Goal: Task Accomplishment & Management: Manage account settings

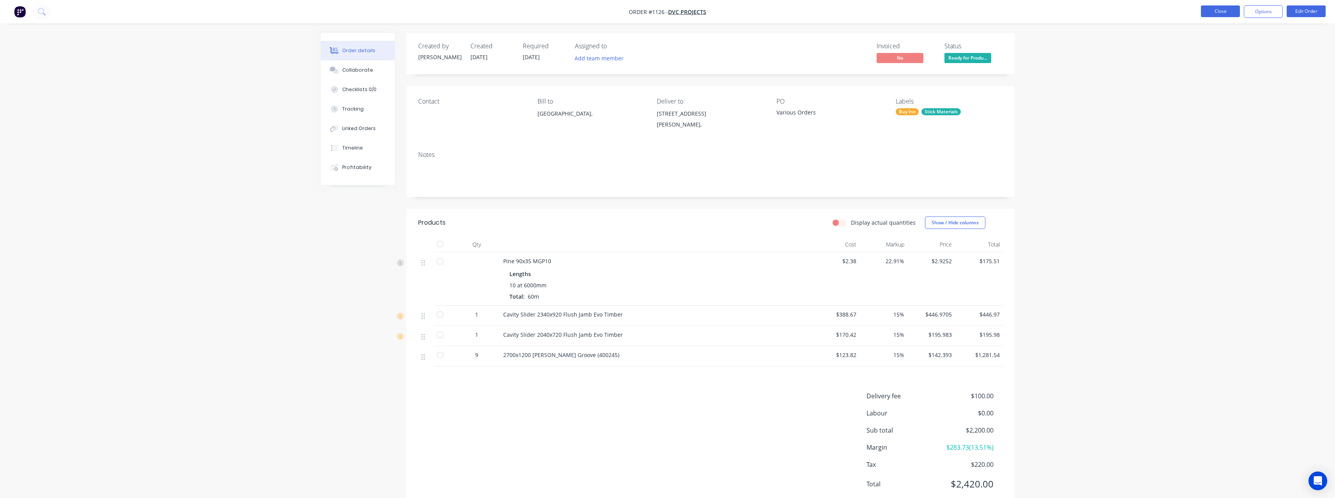
click at [1233, 11] on button "Close" at bounding box center [1220, 11] width 39 height 12
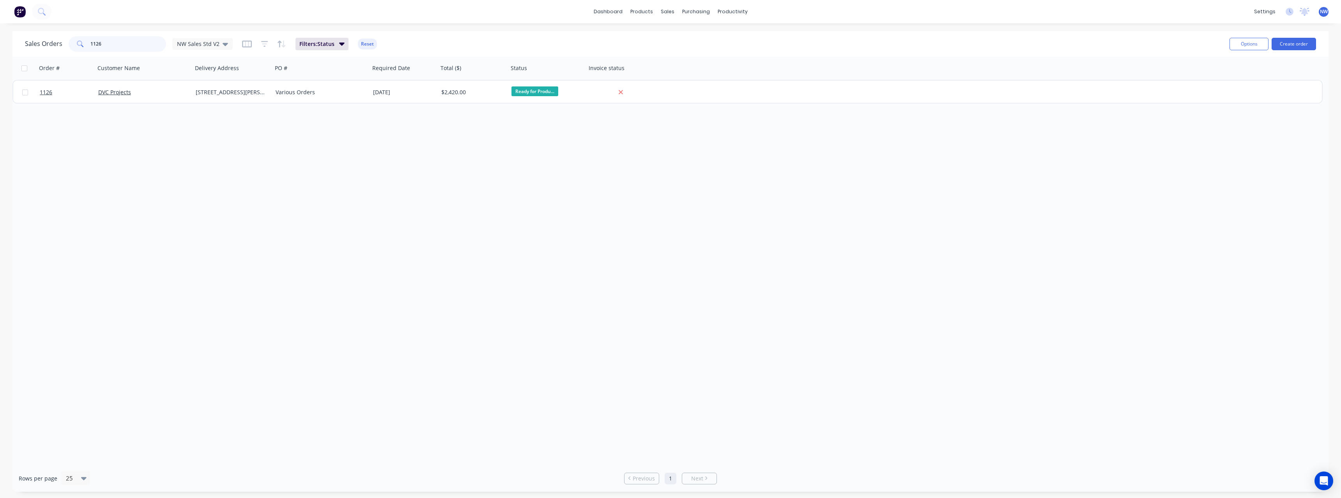
drag, startPoint x: 104, startPoint y: 44, endPoint x: 64, endPoint y: 46, distance: 40.2
click at [64, 46] on div "Sales Orders 1126 NW Sales Std V2" at bounding box center [129, 44] width 208 height 16
type input "0676"
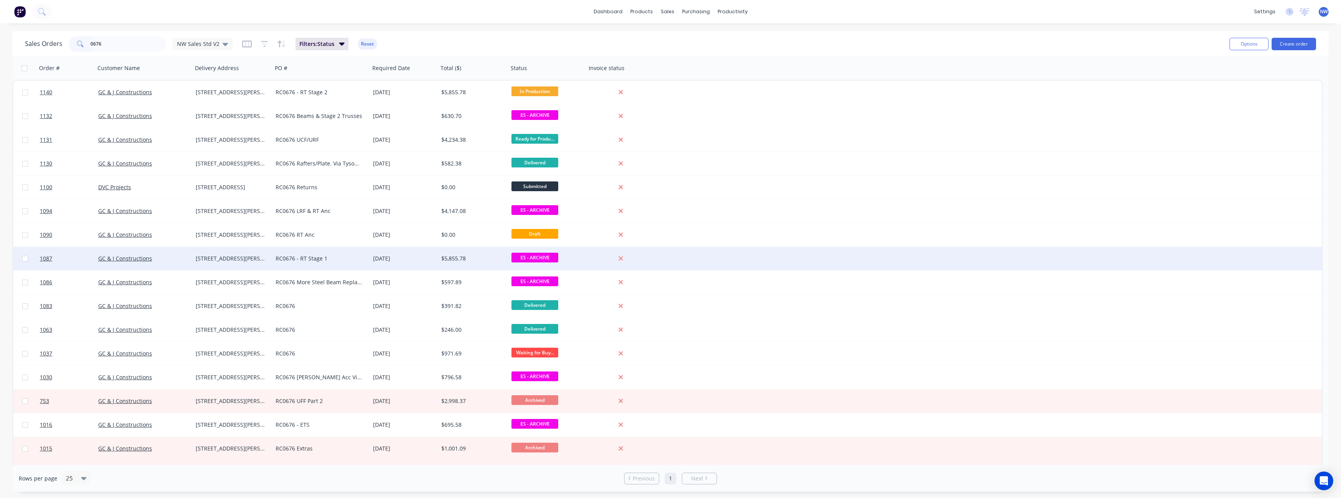
click at [352, 263] on div "RC0676 - RT Stage 1" at bounding box center [320, 258] width 97 height 23
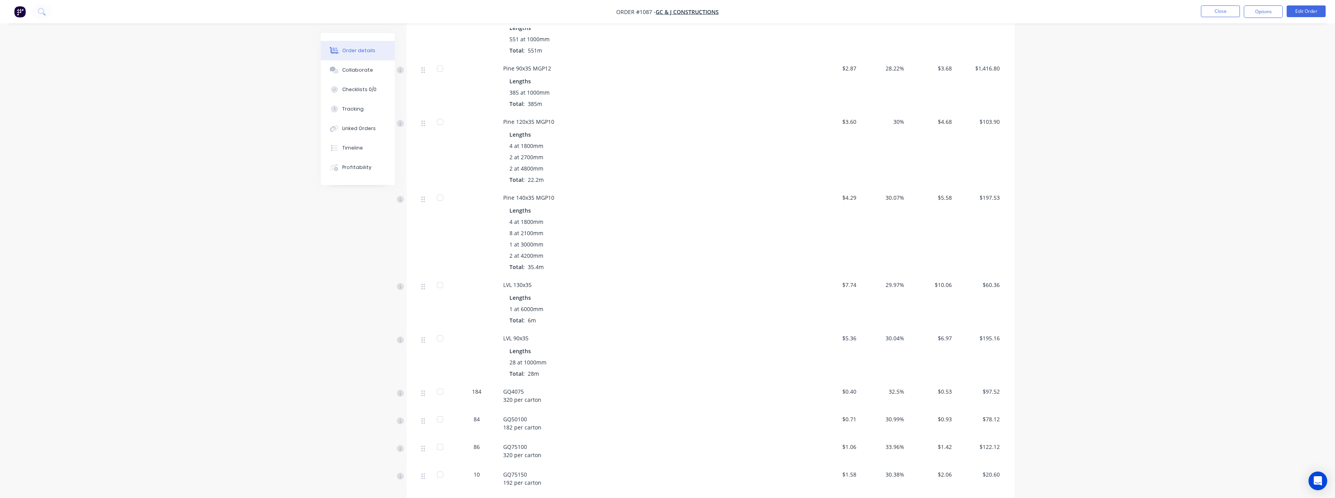
scroll to position [312, 0]
click at [1212, 16] on button "Close" at bounding box center [1220, 11] width 39 height 12
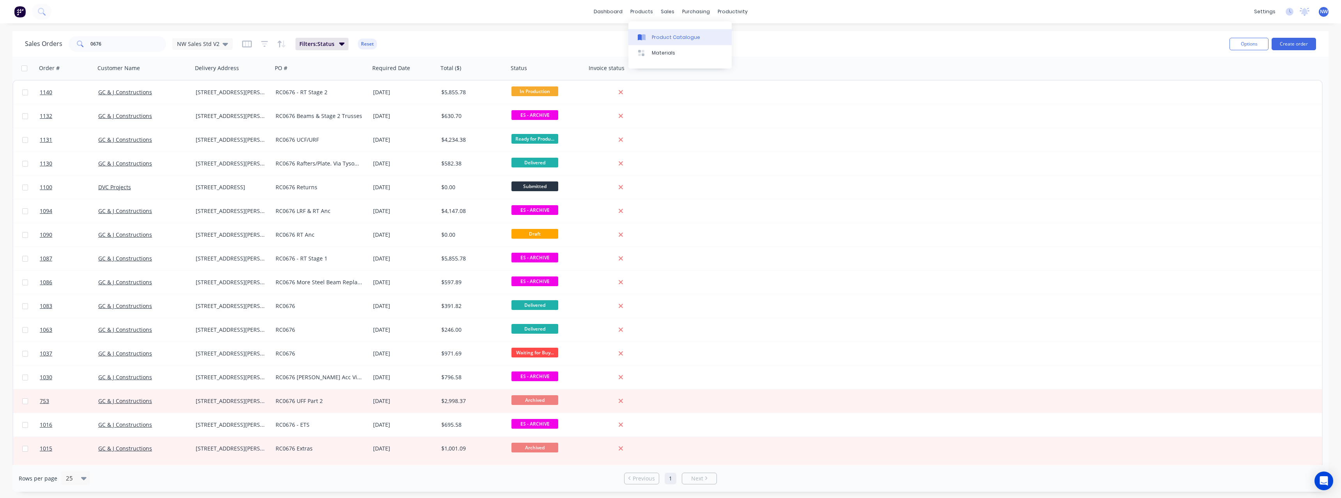
click at [656, 32] on link "Product Catalogue" at bounding box center [679, 37] width 103 height 16
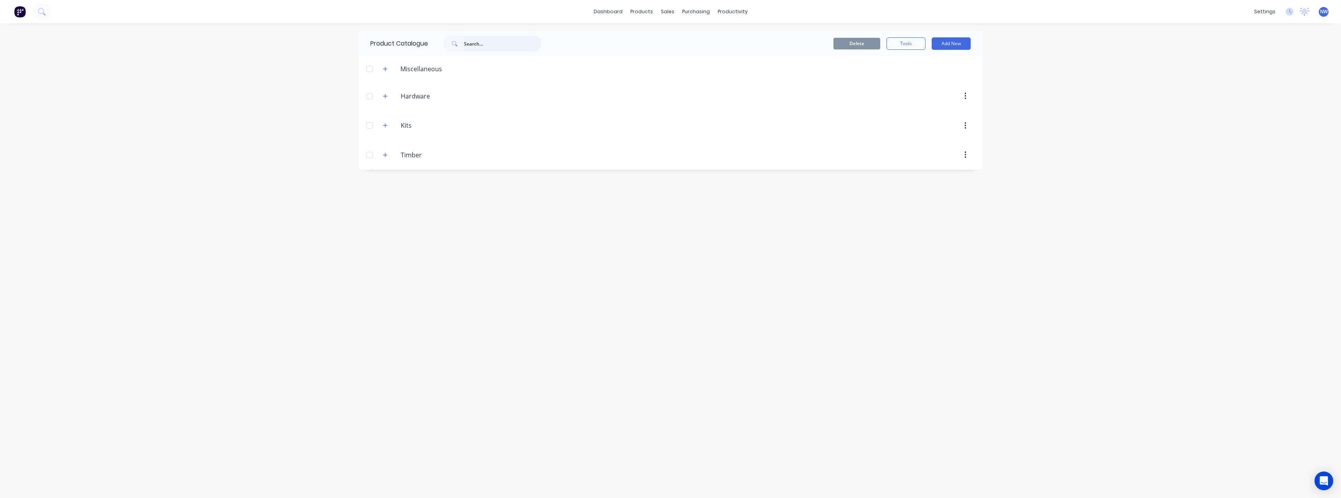
click at [480, 45] on input "text" at bounding box center [502, 44] width 77 height 16
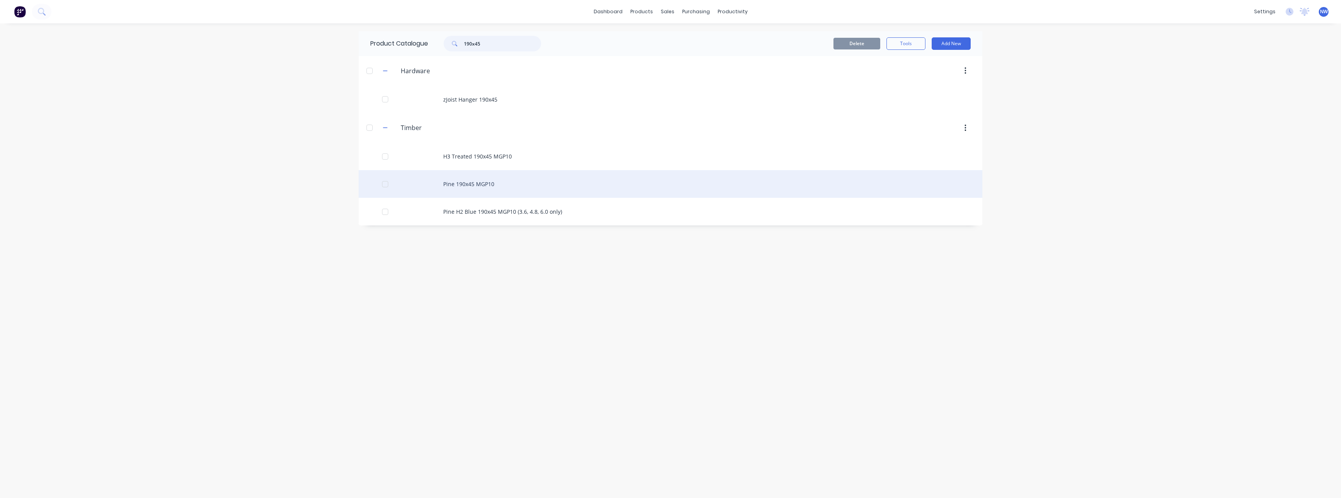
type input "190x45"
click at [497, 184] on div "Pine 190x45 MGP10" at bounding box center [670, 184] width 623 height 28
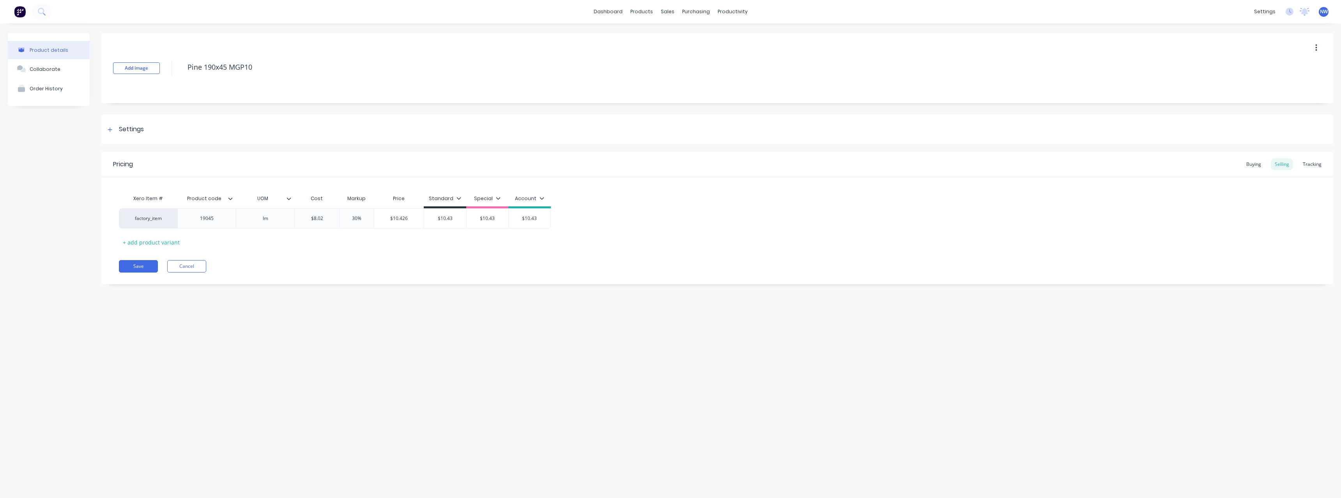
type textarea "x"
click at [231, 204] on div "Product code" at bounding box center [204, 198] width 54 height 19
type input "Product code"
click at [228, 201] on icon at bounding box center [230, 198] width 5 height 5
click at [289, 198] on icon at bounding box center [288, 198] width 5 height 5
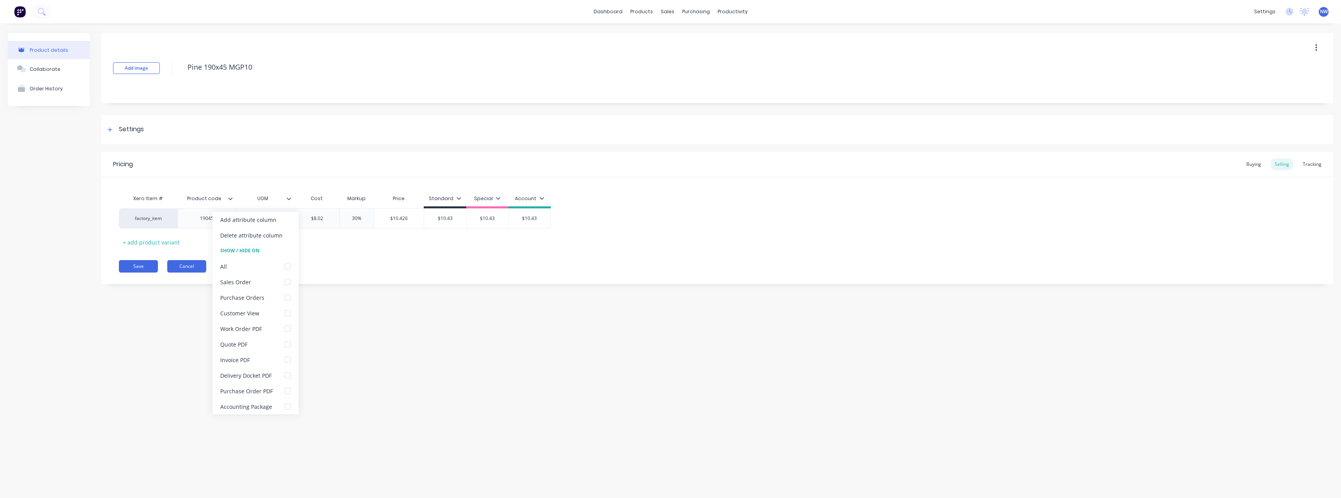
type textarea "x"
click at [195, 270] on button "Cancel" at bounding box center [186, 266] width 39 height 12
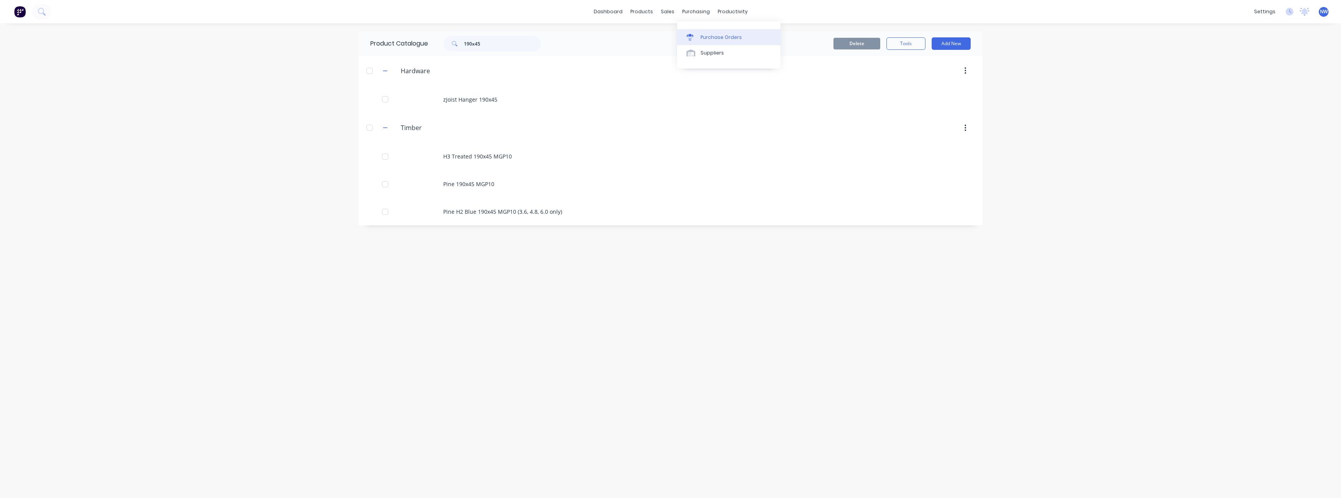
click at [706, 34] on div "Purchase Orders" at bounding box center [720, 37] width 41 height 7
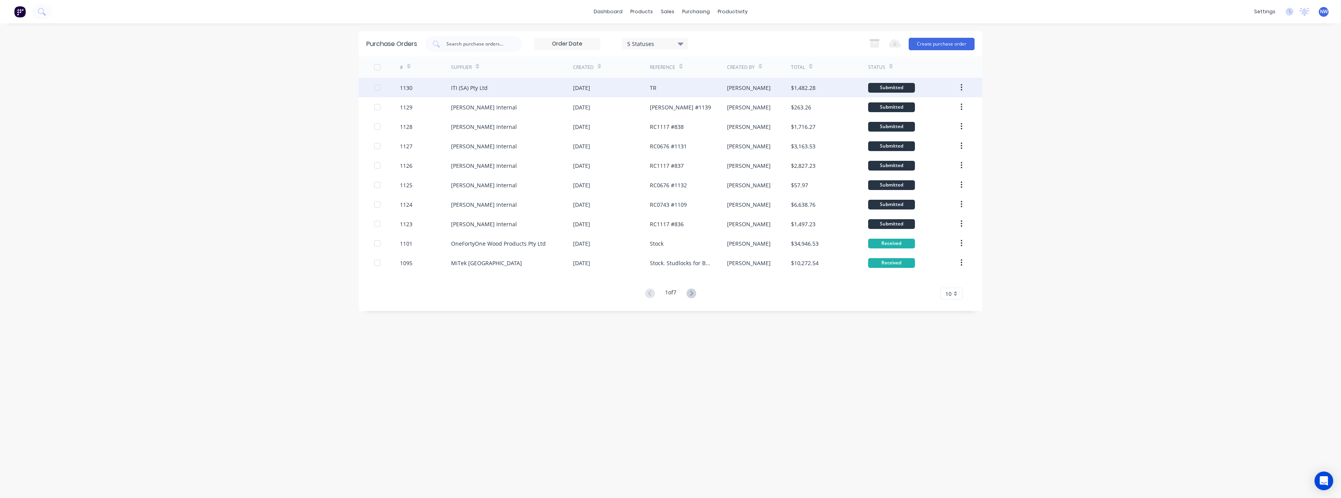
click at [469, 88] on div "ITI (SA) Pty Ltd" at bounding box center [469, 88] width 37 height 8
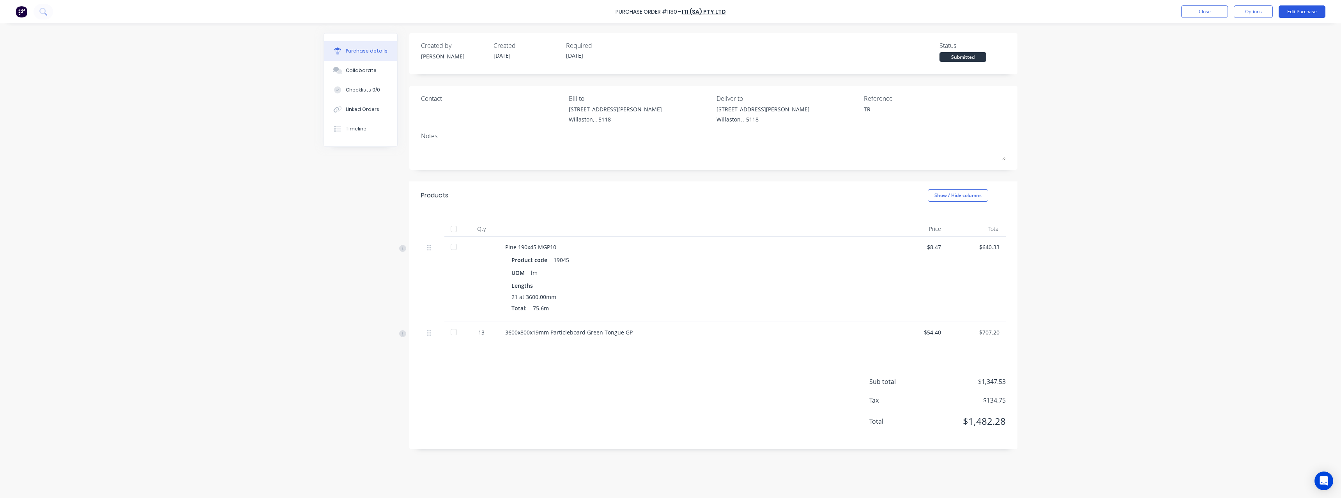
click at [1284, 14] on button "Edit Purchase" at bounding box center [1301, 11] width 47 height 12
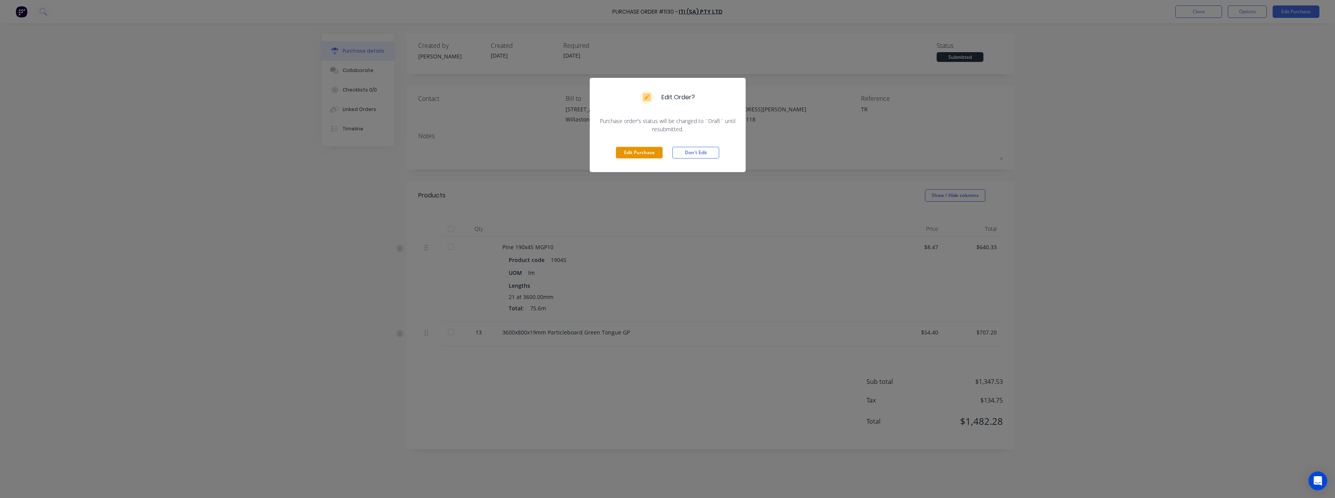
click at [619, 158] on button "Edit Purchase" at bounding box center [639, 153] width 47 height 12
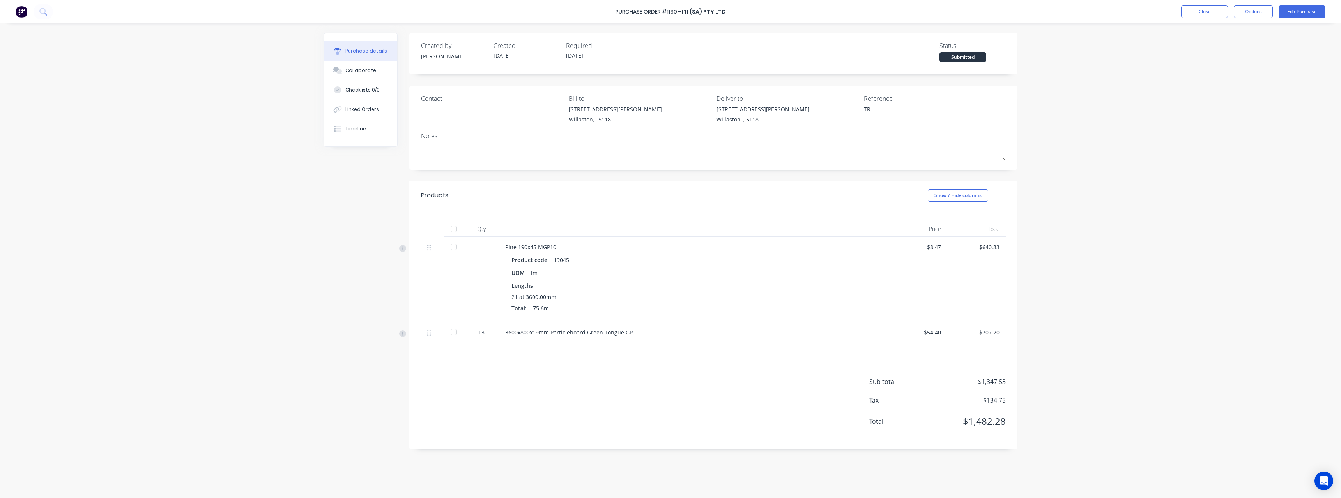
type textarea "x"
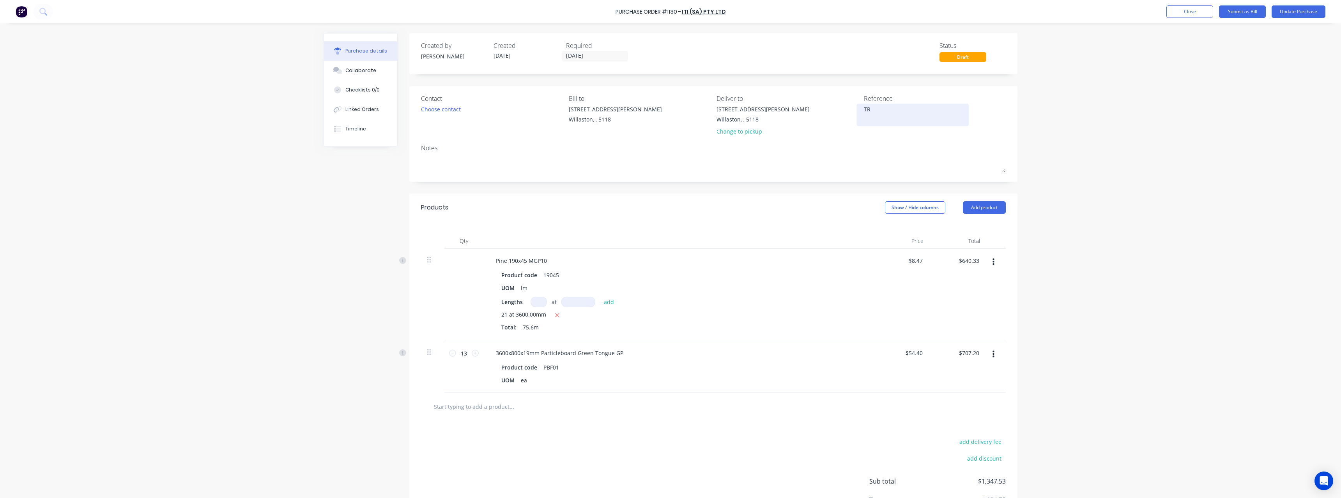
click at [874, 115] on textarea "TR" at bounding box center [912, 114] width 97 height 18
type textarea "Tyson"
type textarea "x"
type textarea "Tyson"
click at [1290, 13] on button "Update Purchase" at bounding box center [1298, 11] width 54 height 12
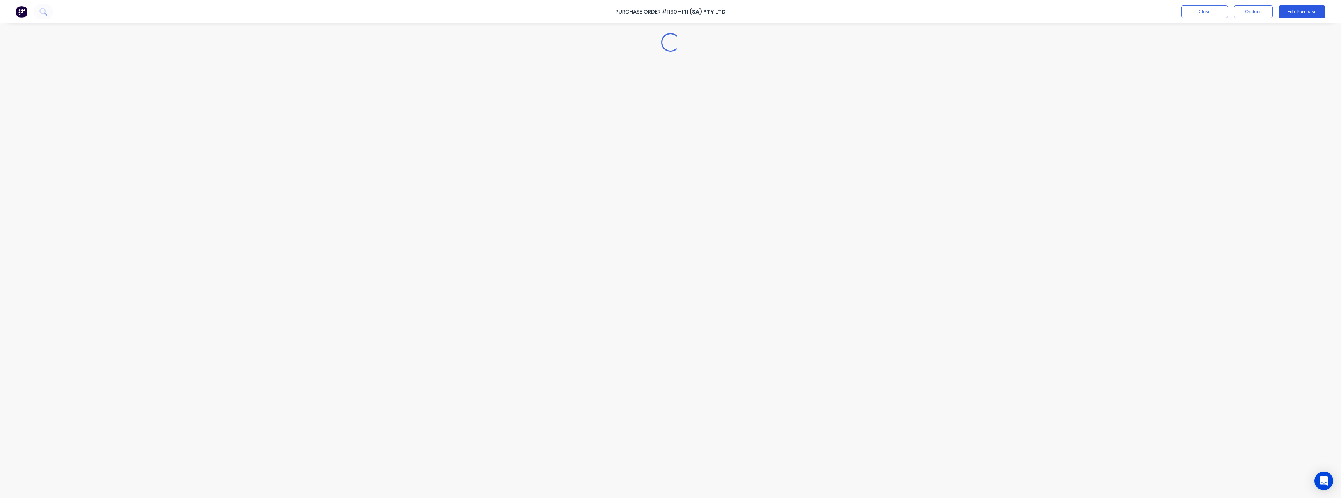
type textarea "x"
click at [1214, 15] on button "Close" at bounding box center [1204, 11] width 47 height 12
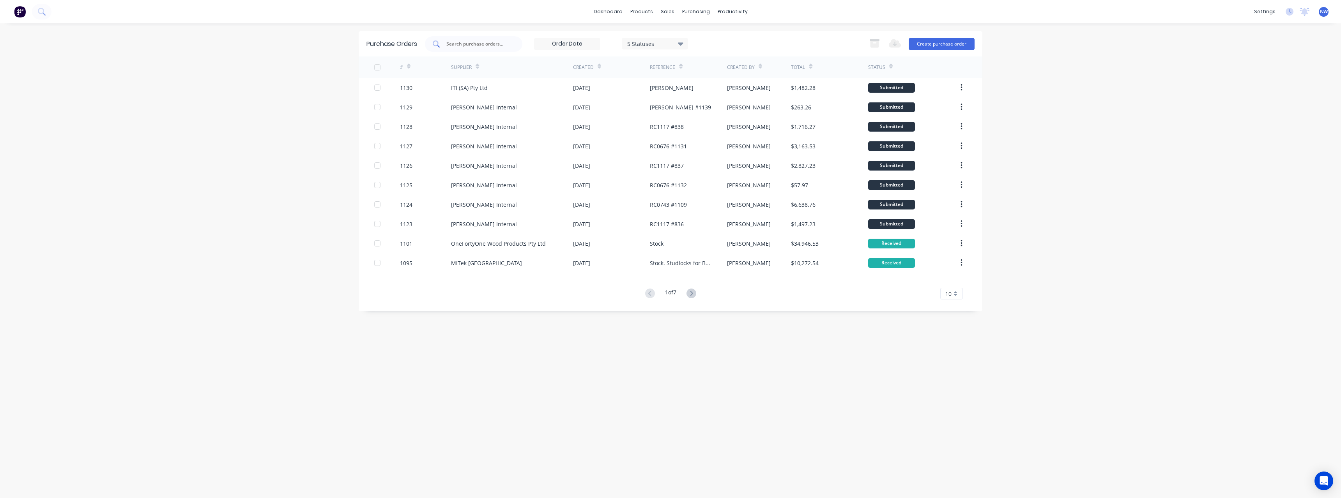
click at [498, 46] on input "text" at bounding box center [477, 44] width 65 height 8
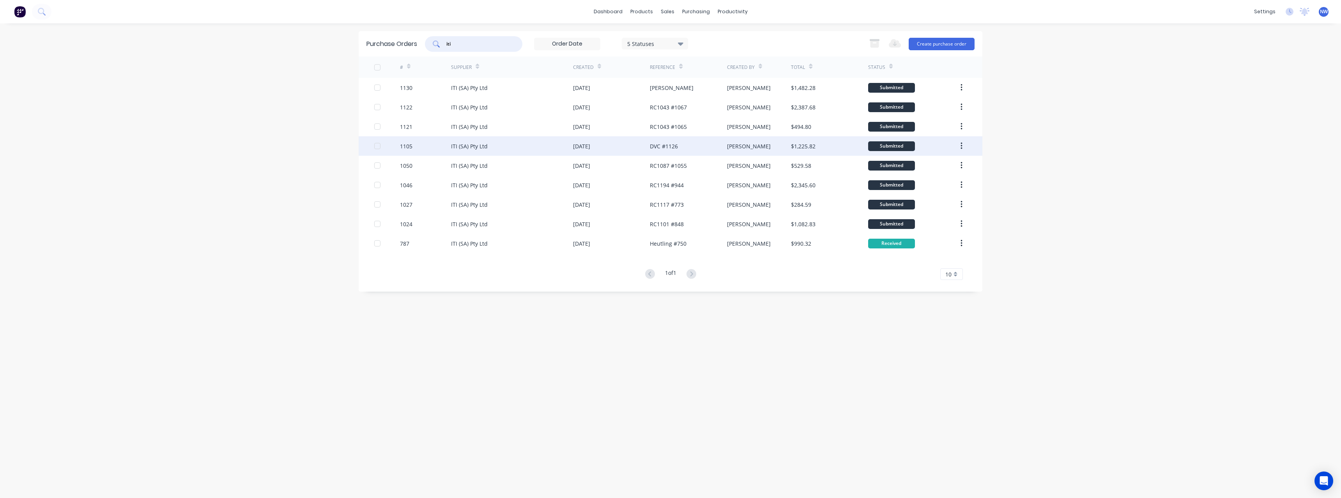
type input "iti"
click at [479, 145] on div "ITI (SA) Pty Ltd" at bounding box center [469, 146] width 37 height 8
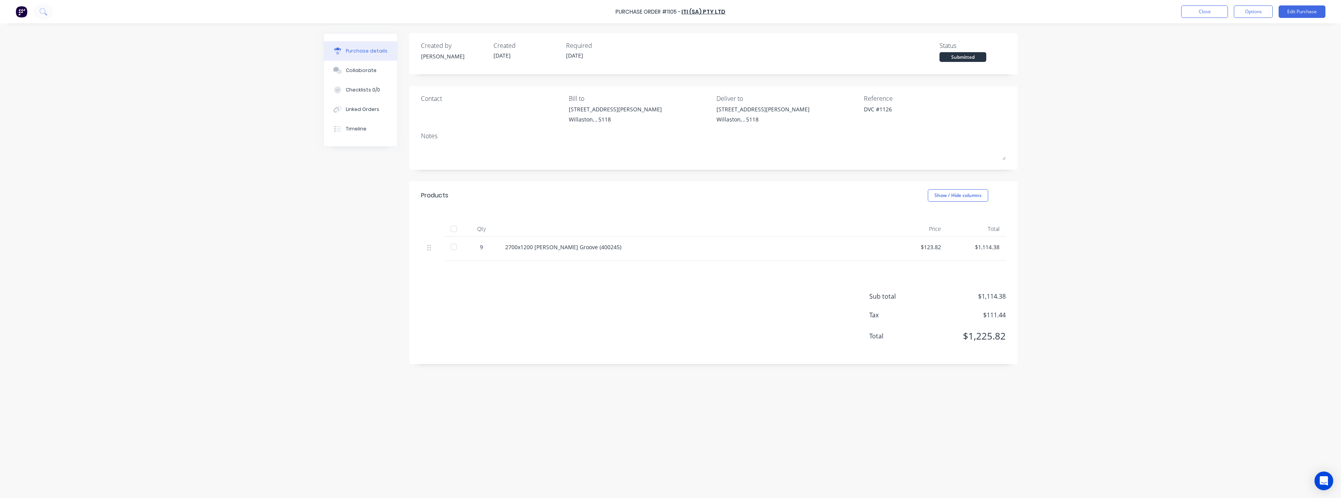
click at [457, 231] on div at bounding box center [454, 229] width 16 height 16
click at [1189, 16] on button "Close" at bounding box center [1204, 11] width 47 height 12
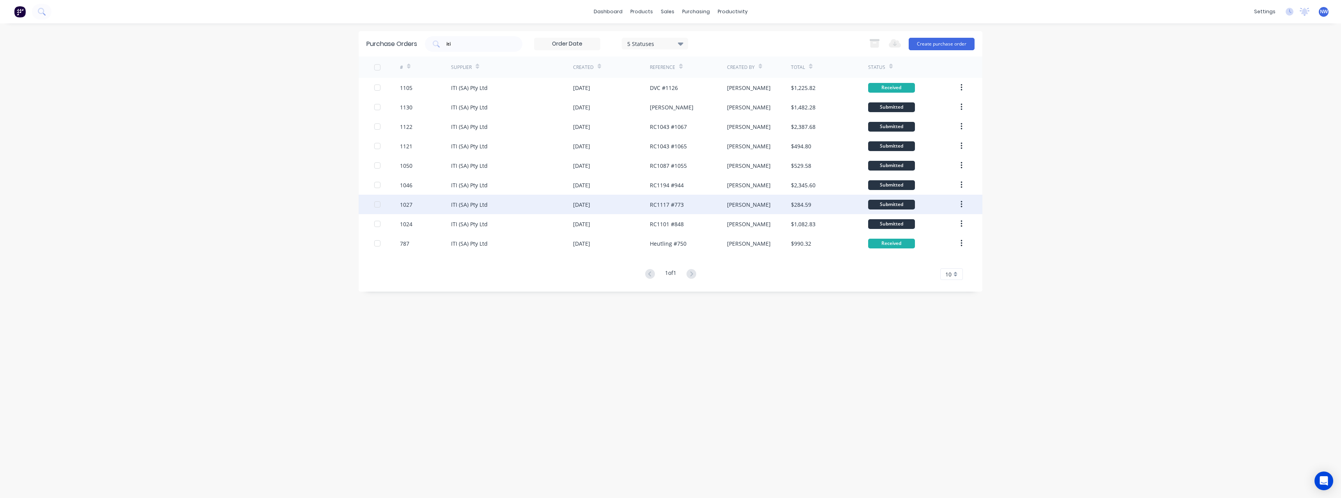
click at [557, 203] on div "ITI (SA) Pty Ltd" at bounding box center [512, 204] width 122 height 19
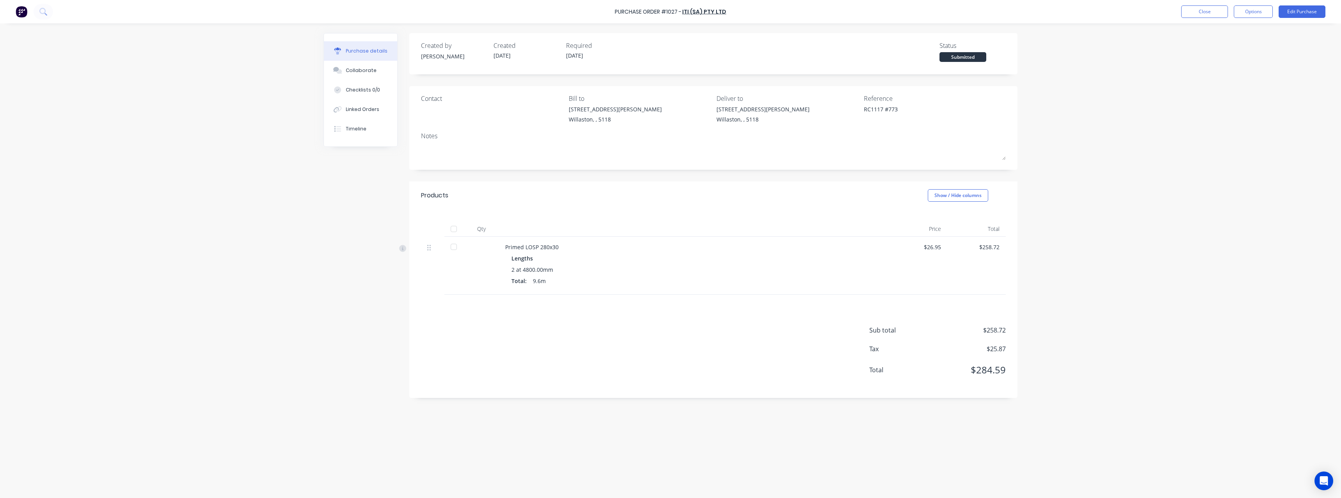
click at [453, 229] on div at bounding box center [454, 229] width 16 height 16
type textarea "x"
click at [1184, 15] on button "Close" at bounding box center [1204, 11] width 47 height 12
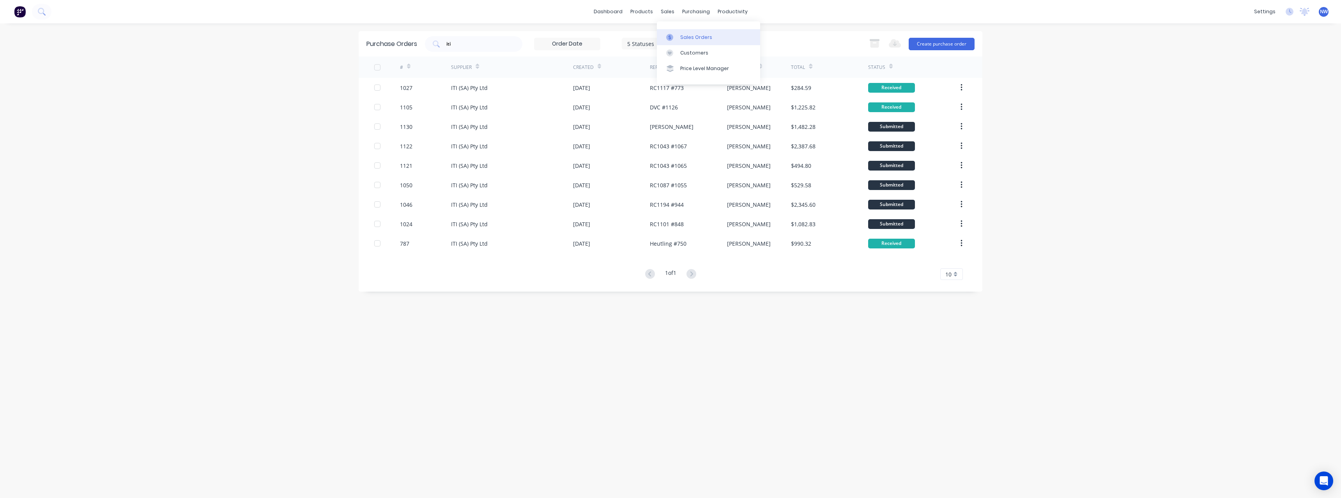
click at [683, 35] on div "Sales Orders" at bounding box center [696, 37] width 32 height 7
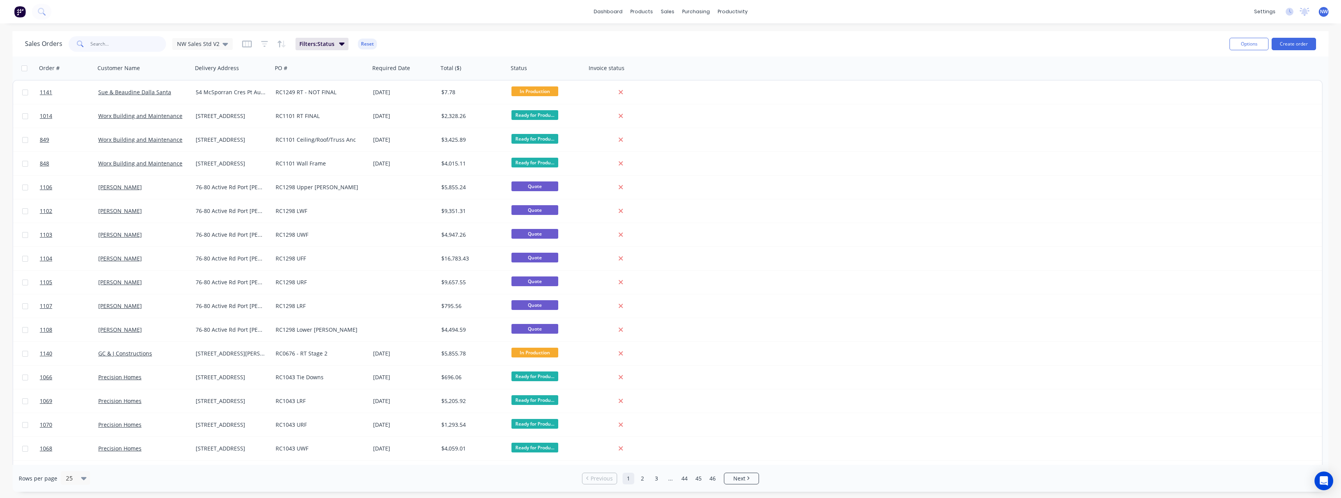
click at [145, 47] on input "text" at bounding box center [128, 44] width 76 height 16
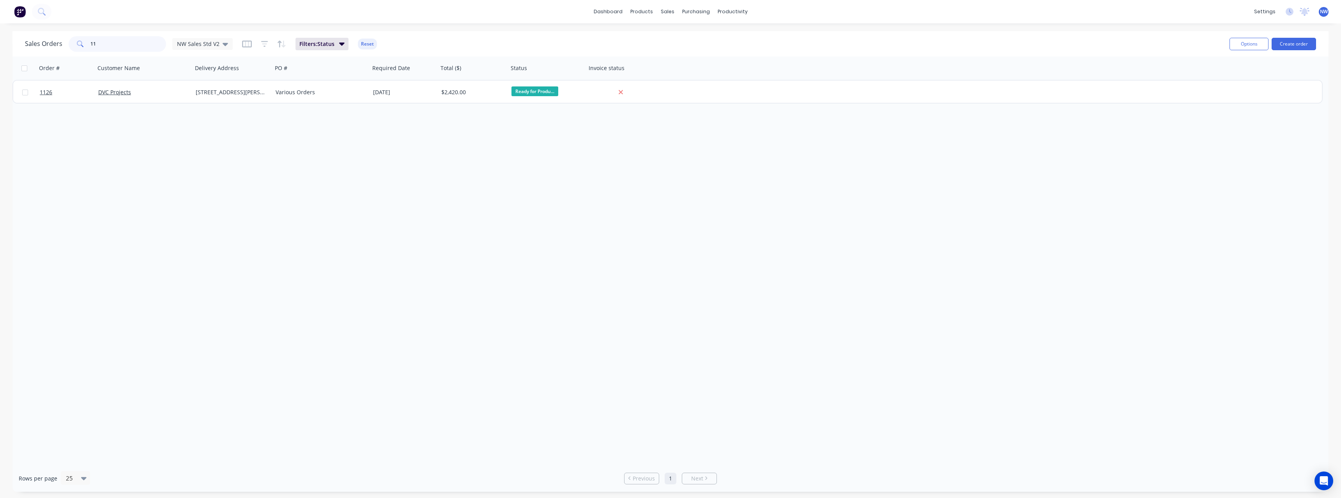
type input "1"
type input "773"
click at [710, 32] on link "Purchase Orders" at bounding box center [728, 37] width 103 height 16
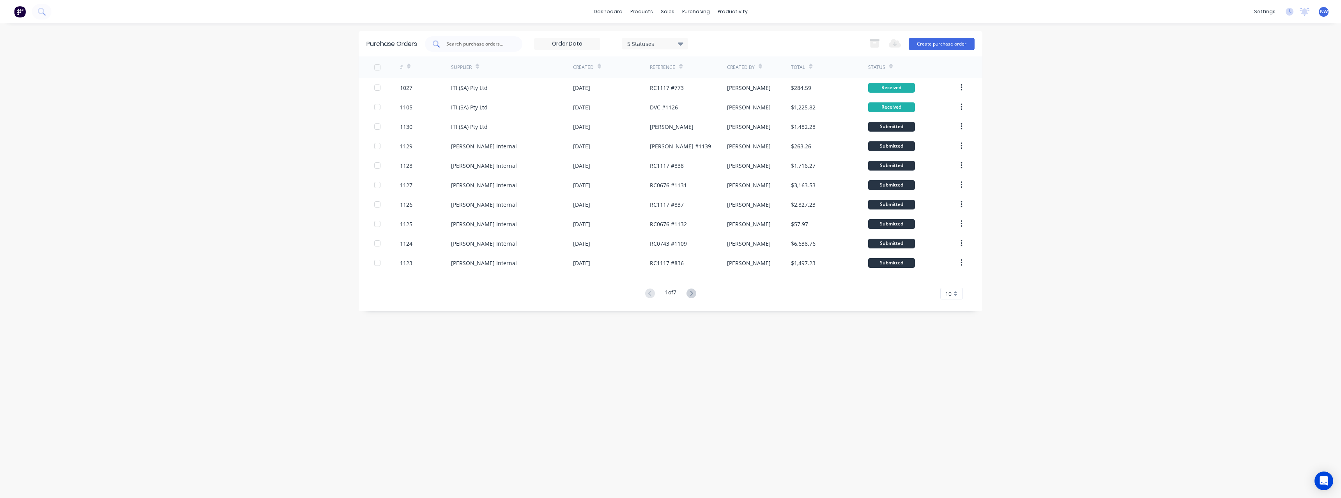
click at [475, 45] on input "text" at bounding box center [477, 44] width 65 height 8
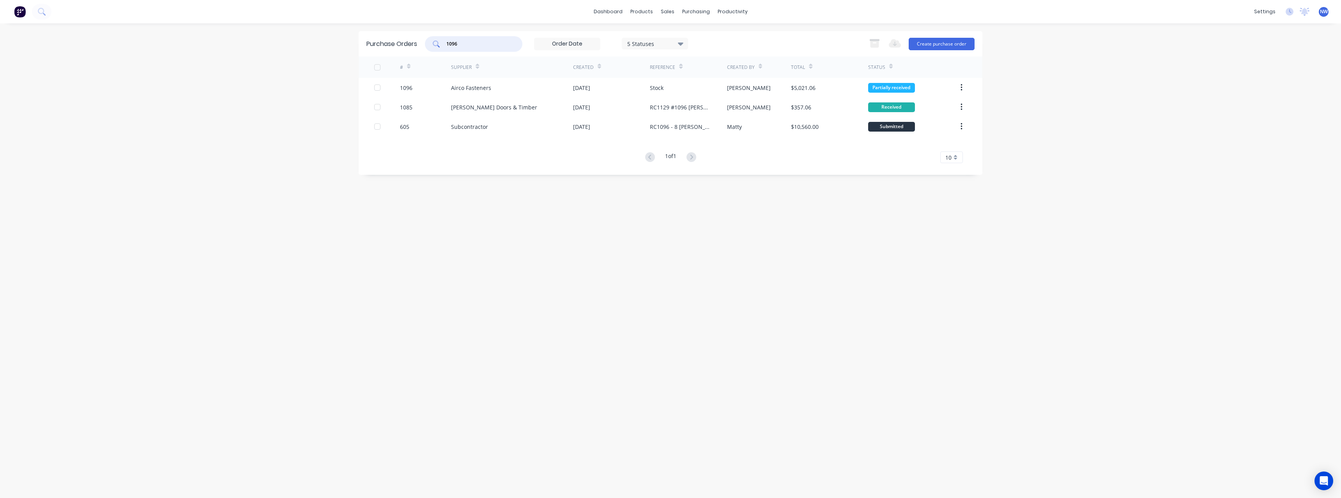
type input "1096"
click at [533, 87] on div "Airco Fasteners" at bounding box center [512, 87] width 122 height 19
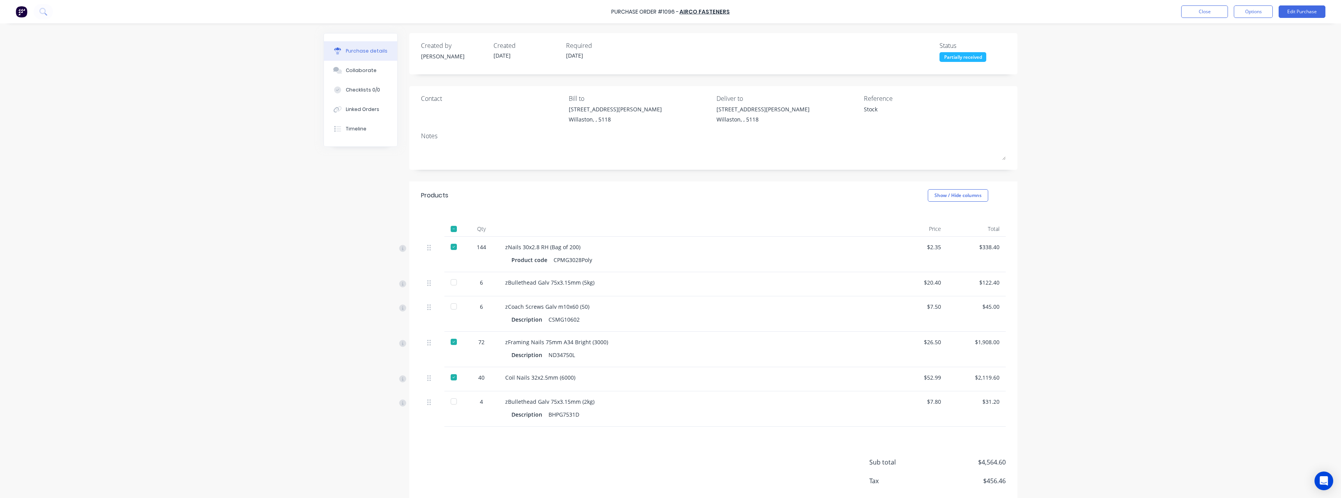
click at [452, 283] on div at bounding box center [454, 283] width 16 height 16
click at [453, 308] on div at bounding box center [454, 307] width 16 height 16
click at [452, 403] on div at bounding box center [454, 402] width 16 height 16
type textarea "x"
click at [1187, 13] on button "Close" at bounding box center [1204, 11] width 47 height 12
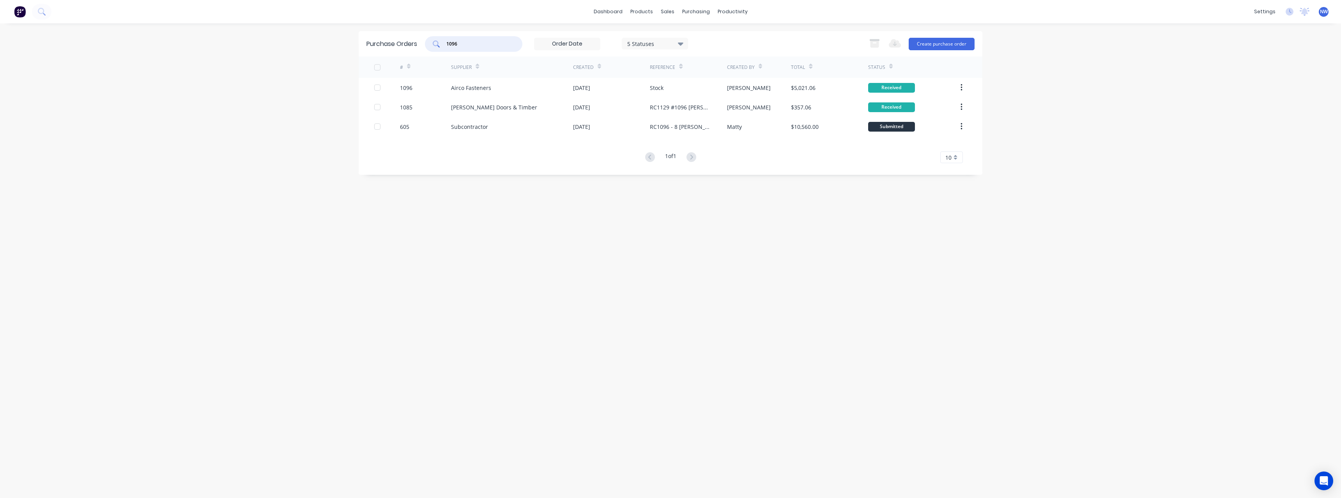
click at [431, 43] on div "1096" at bounding box center [473, 44] width 97 height 16
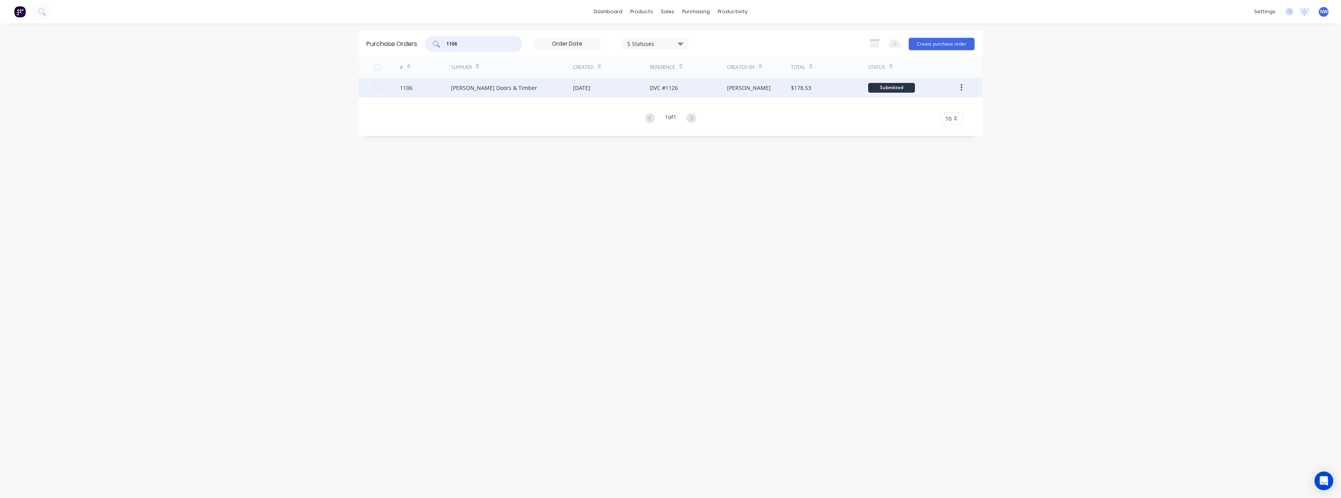
type input "1106"
click at [508, 90] on div "Hume Doors & Timber" at bounding box center [494, 88] width 86 height 8
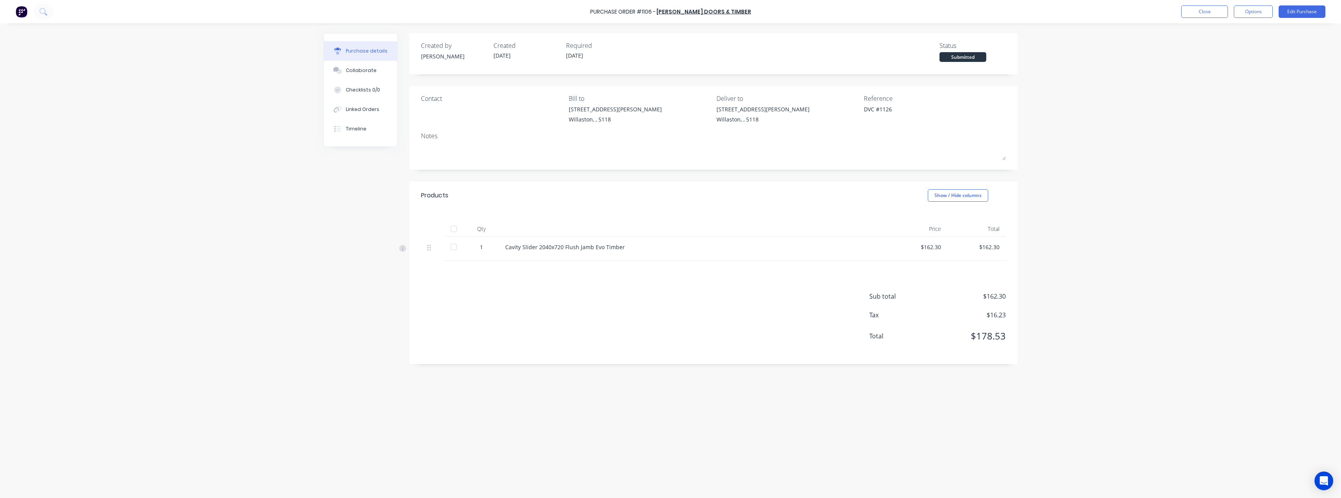
click at [456, 228] on div at bounding box center [454, 229] width 16 height 16
type textarea "x"
click at [1190, 16] on button "Close" at bounding box center [1204, 11] width 47 height 12
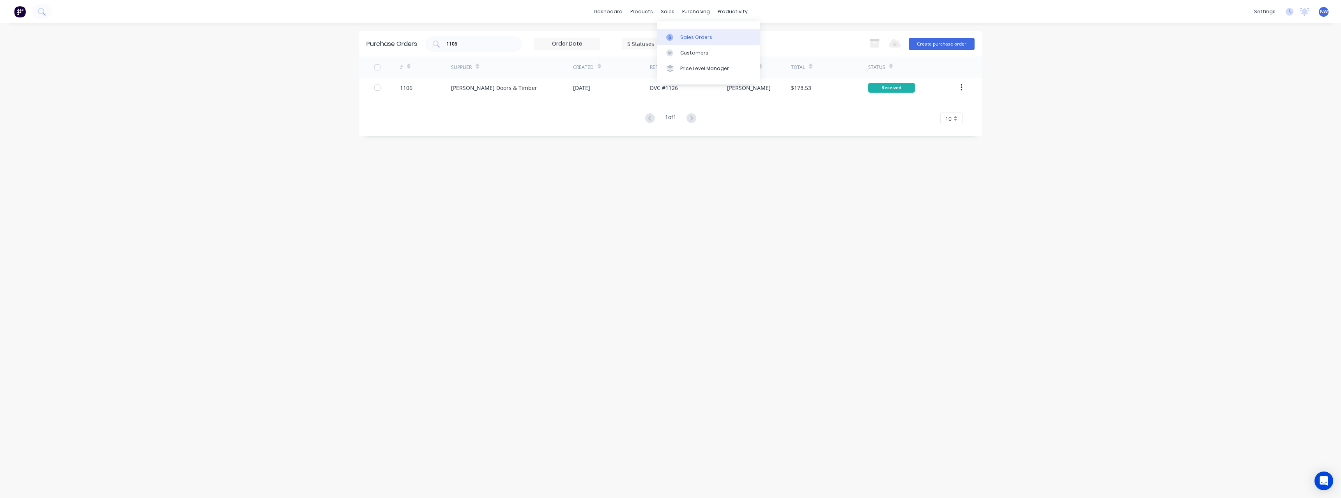
click at [685, 38] on div "Sales Orders" at bounding box center [696, 37] width 32 height 7
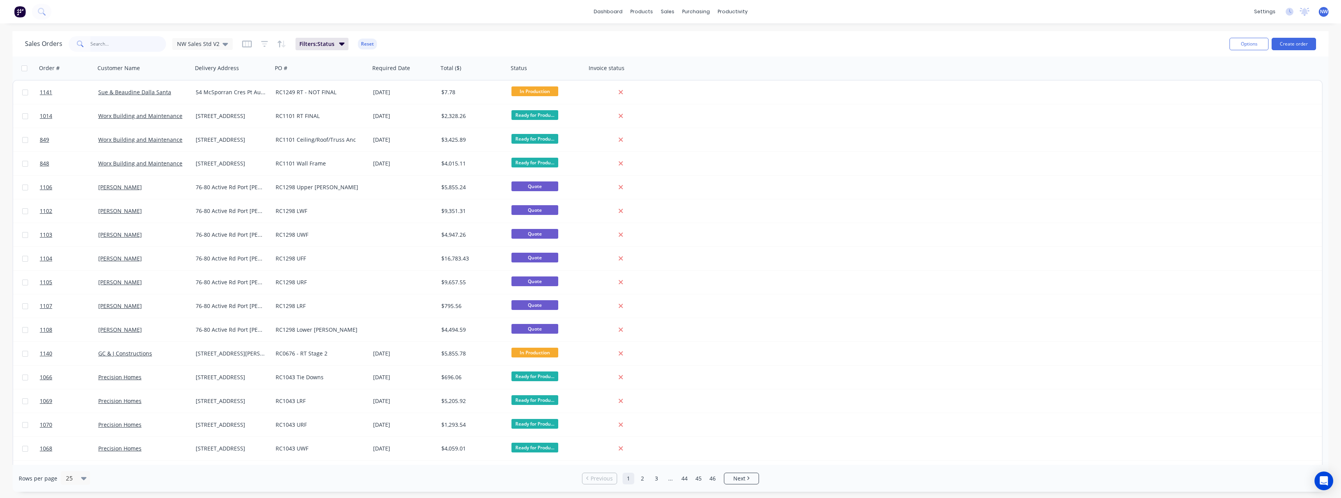
click at [124, 45] on input "text" at bounding box center [128, 44] width 76 height 16
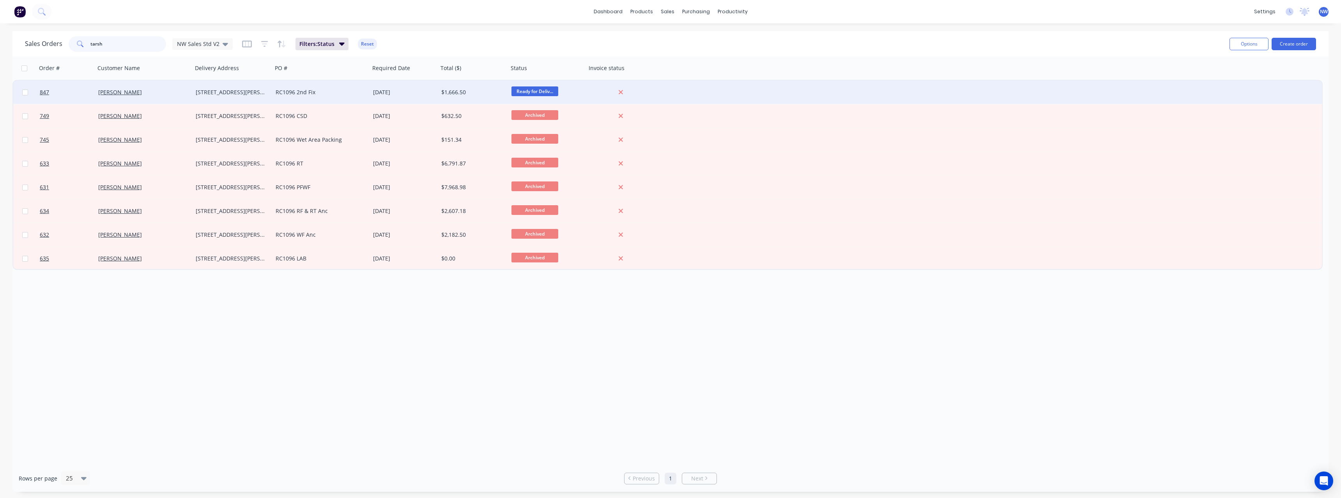
type input "tarsh"
click at [154, 92] on div "[PERSON_NAME]" at bounding box center [141, 92] width 87 height 8
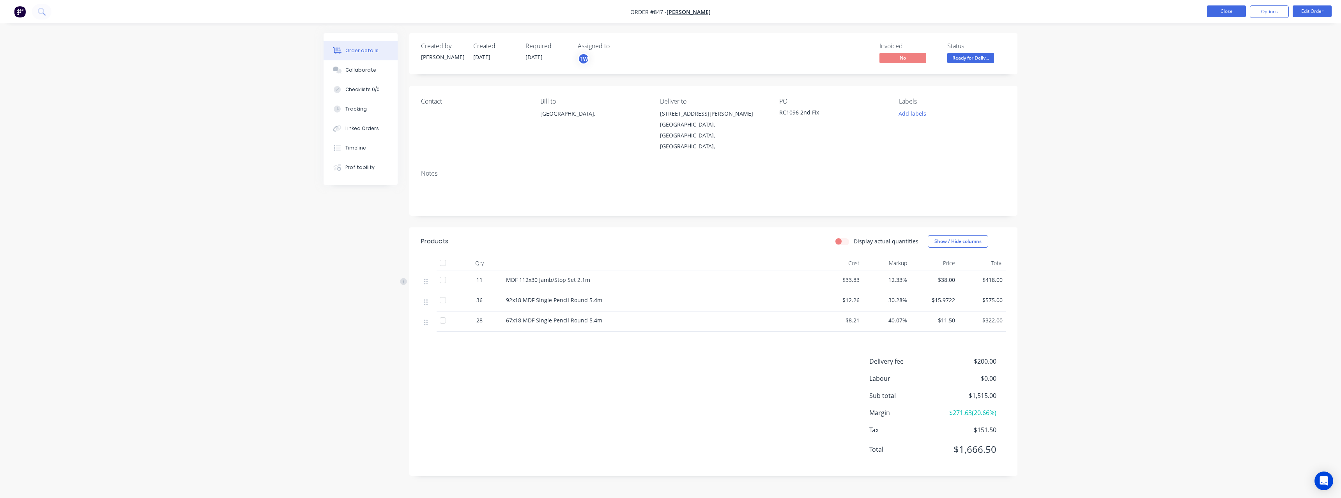
click at [1229, 15] on button "Close" at bounding box center [1225, 11] width 39 height 12
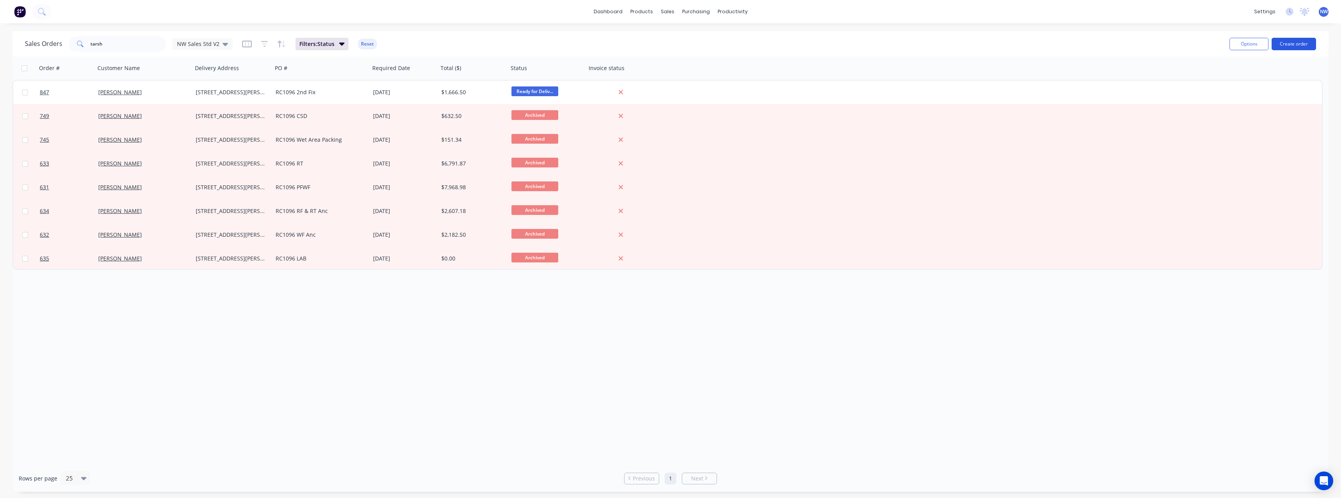
click at [1305, 46] on button "Create order" at bounding box center [1293, 44] width 44 height 12
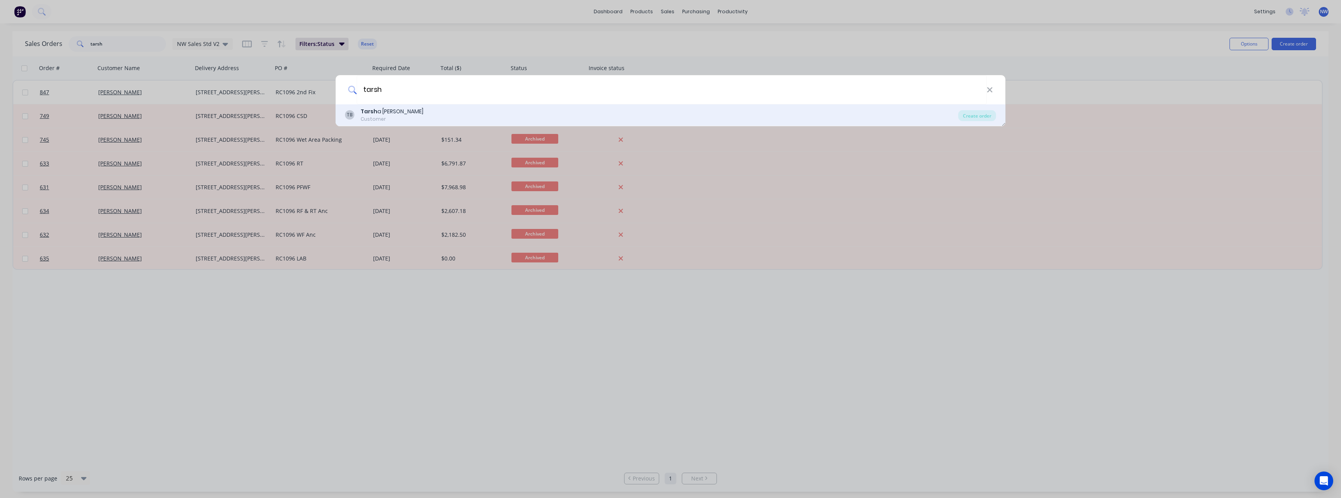
type input "tarsh"
click at [426, 115] on div "TB Tarsh a Briese Customer" at bounding box center [651, 115] width 613 height 15
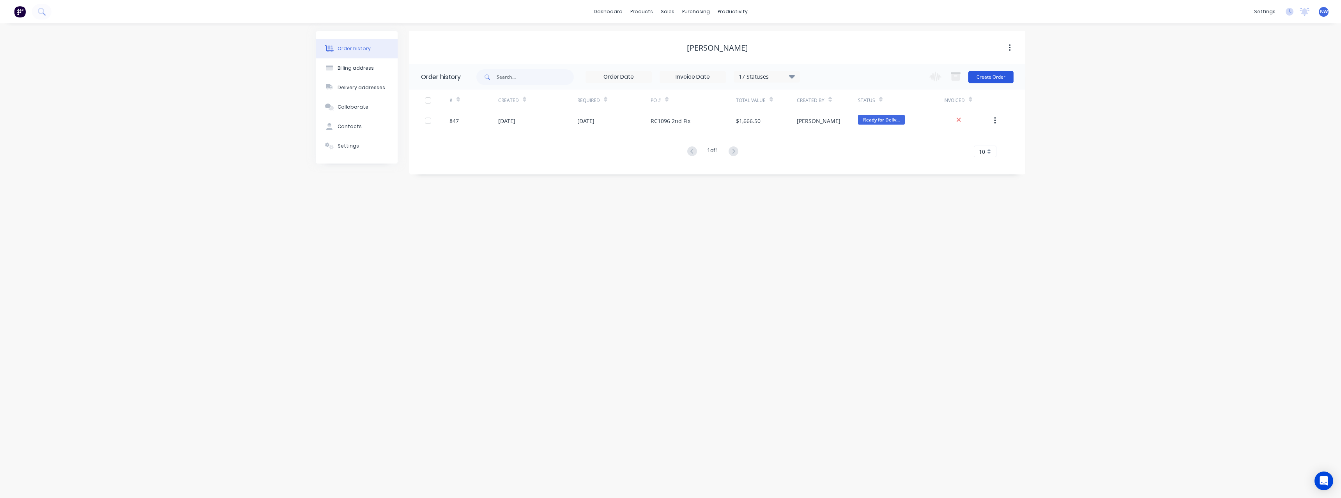
click at [998, 80] on button "Create Order" at bounding box center [990, 77] width 45 height 12
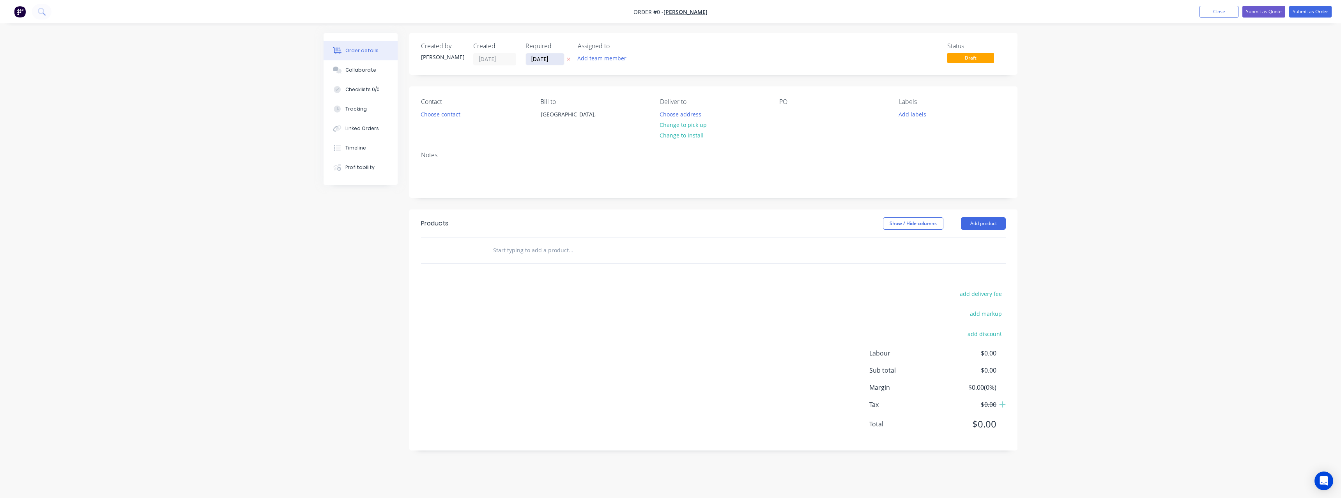
click at [563, 61] on input "[DATE]" at bounding box center [545, 59] width 38 height 12
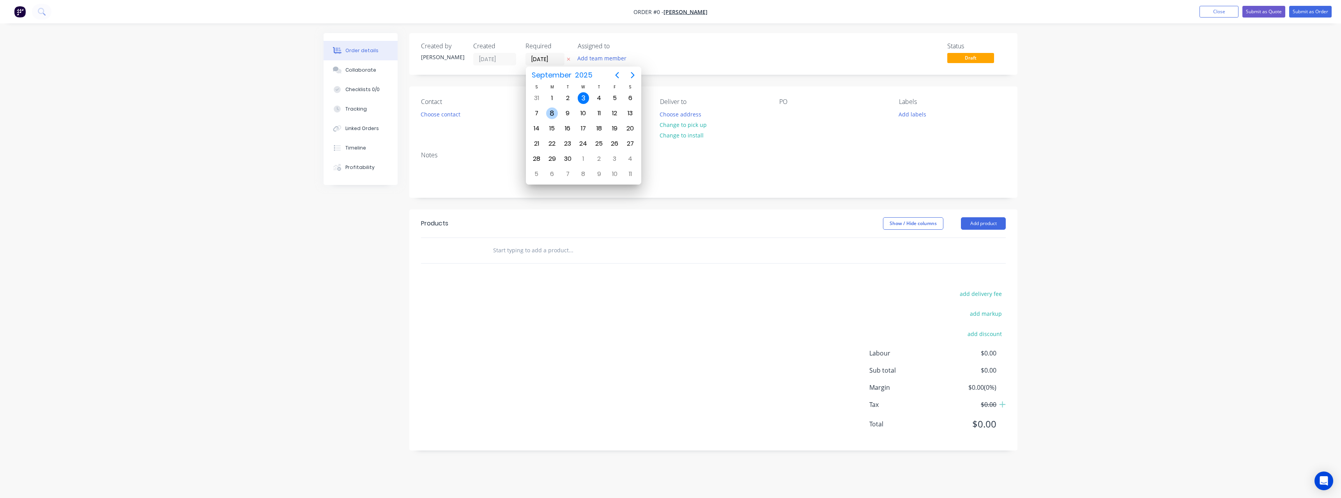
click at [556, 115] on div "8" at bounding box center [552, 114] width 12 height 12
type input "08/09/25"
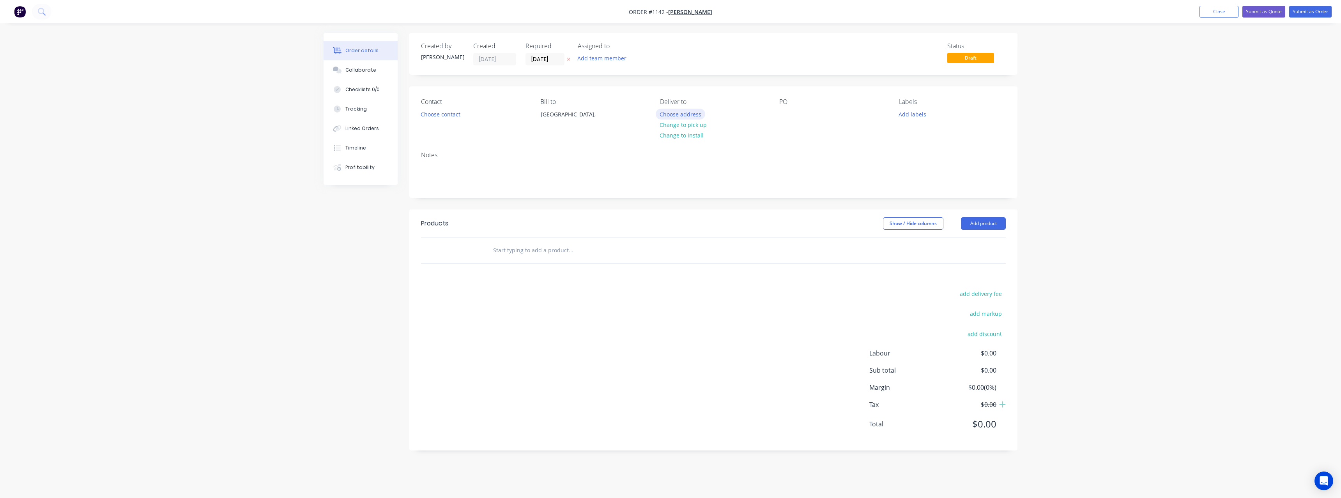
click at [694, 115] on button "Choose address" at bounding box center [680, 114] width 50 height 11
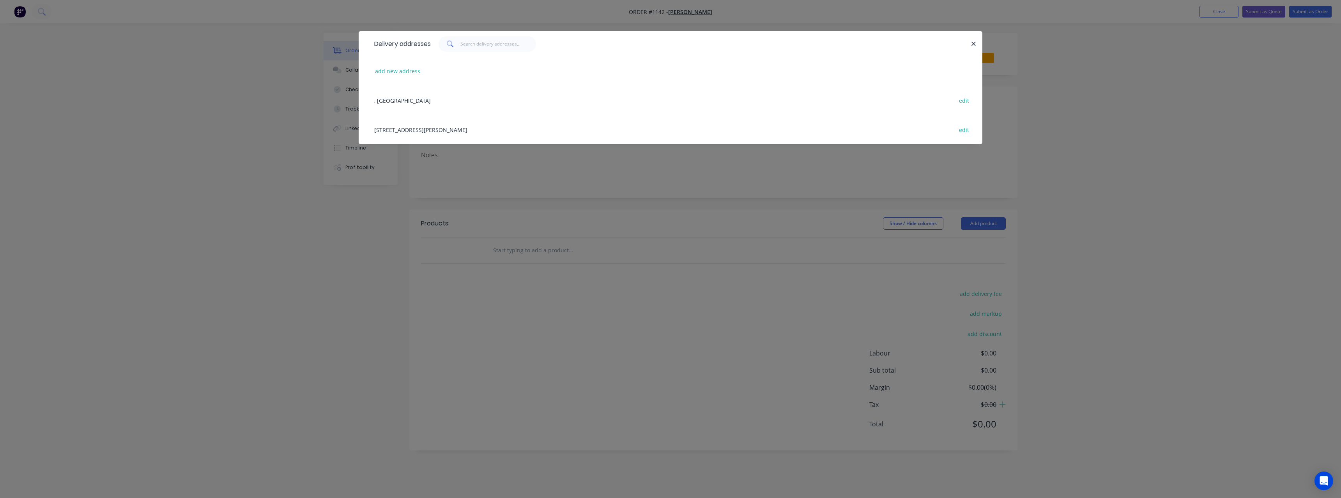
drag, startPoint x: 468, startPoint y: 129, endPoint x: 562, endPoint y: 130, distance: 93.5
click at [468, 129] on div "Lot 8 Kindler St, Tanunda, South Australia, Australia edit" at bounding box center [670, 129] width 600 height 29
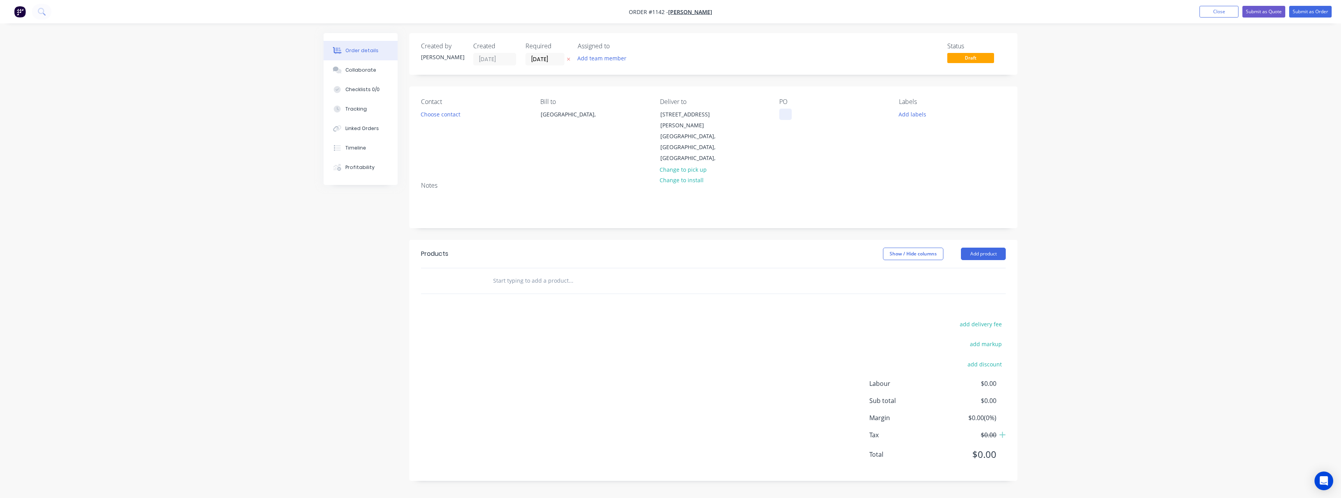
drag, startPoint x: 783, startPoint y: 113, endPoint x: 751, endPoint y: 138, distance: 40.4
click at [783, 115] on div at bounding box center [785, 114] width 12 height 11
click at [918, 113] on button "Add labels" at bounding box center [912, 114] width 36 height 11
click at [946, 229] on div "Stick Materials" at bounding box center [939, 230] width 39 height 9
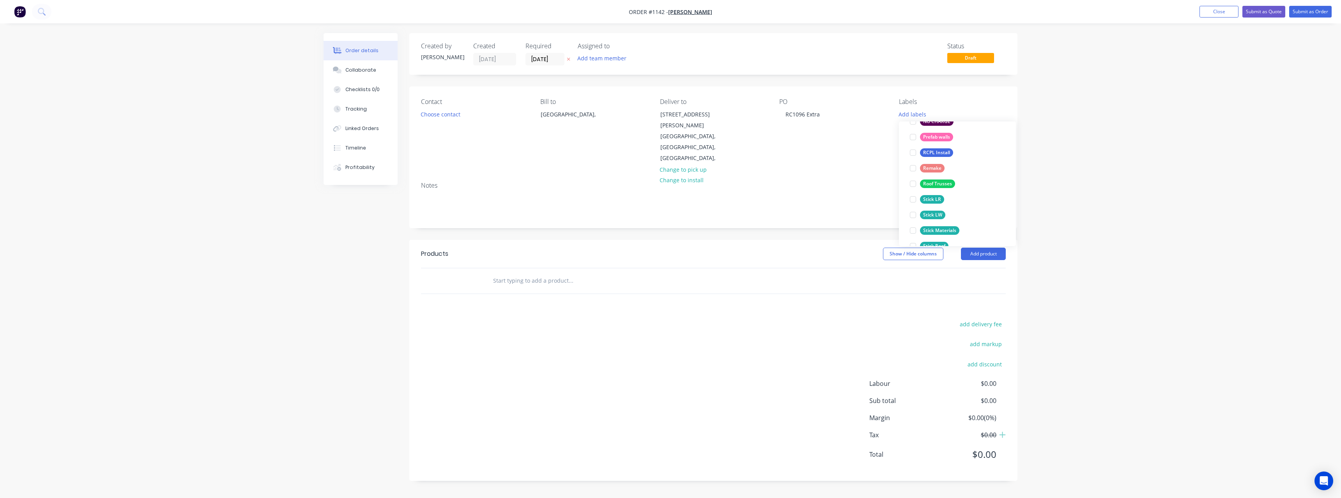
scroll to position [0, 0]
click at [510, 273] on input "text" at bounding box center [571, 281] width 156 height 16
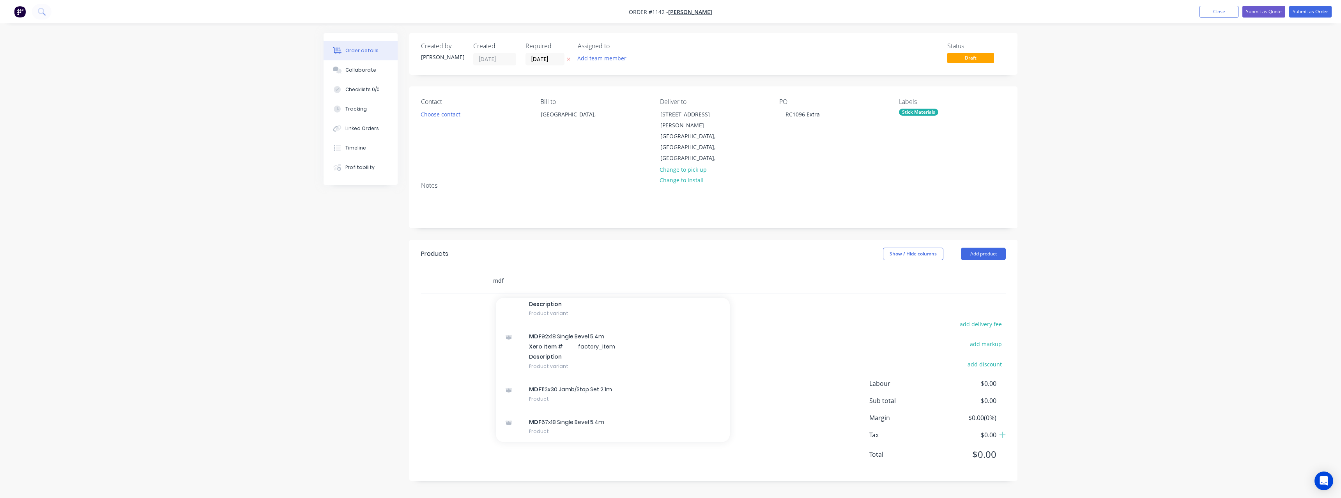
scroll to position [137, 0]
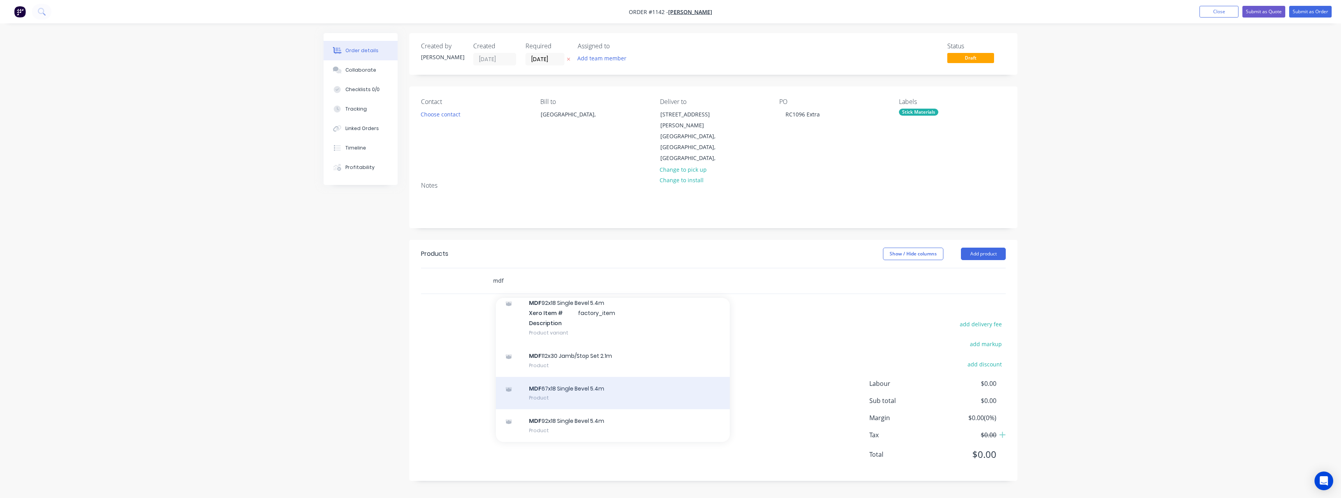
type input "mdf"
click at [601, 377] on div "MDF 67x18 Single Bevel 5.4m Product" at bounding box center [613, 393] width 234 height 33
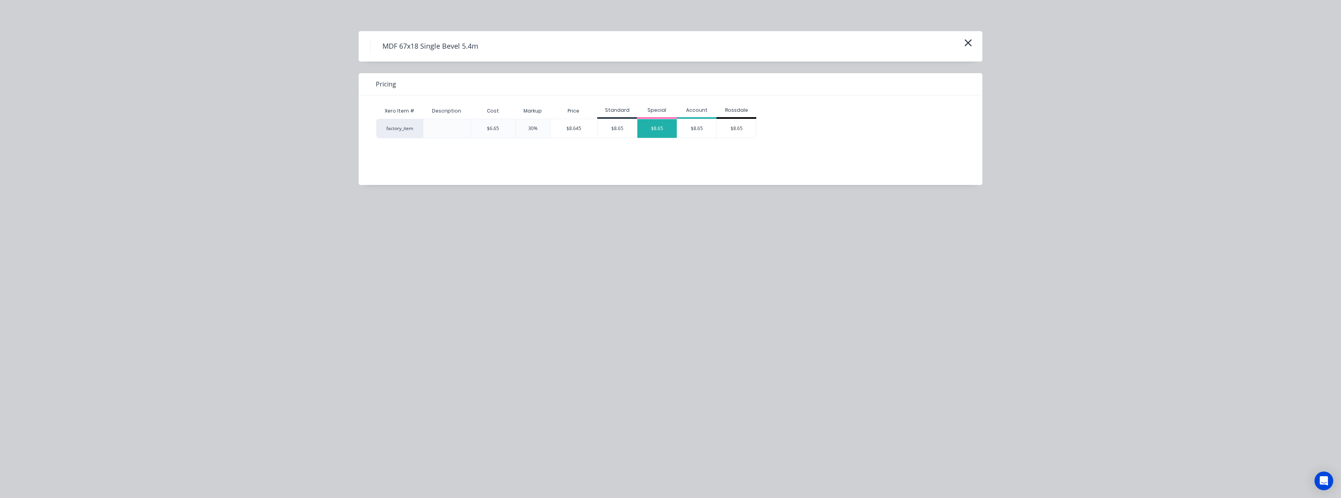
click at [664, 125] on div "$8.65" at bounding box center [656, 128] width 39 height 19
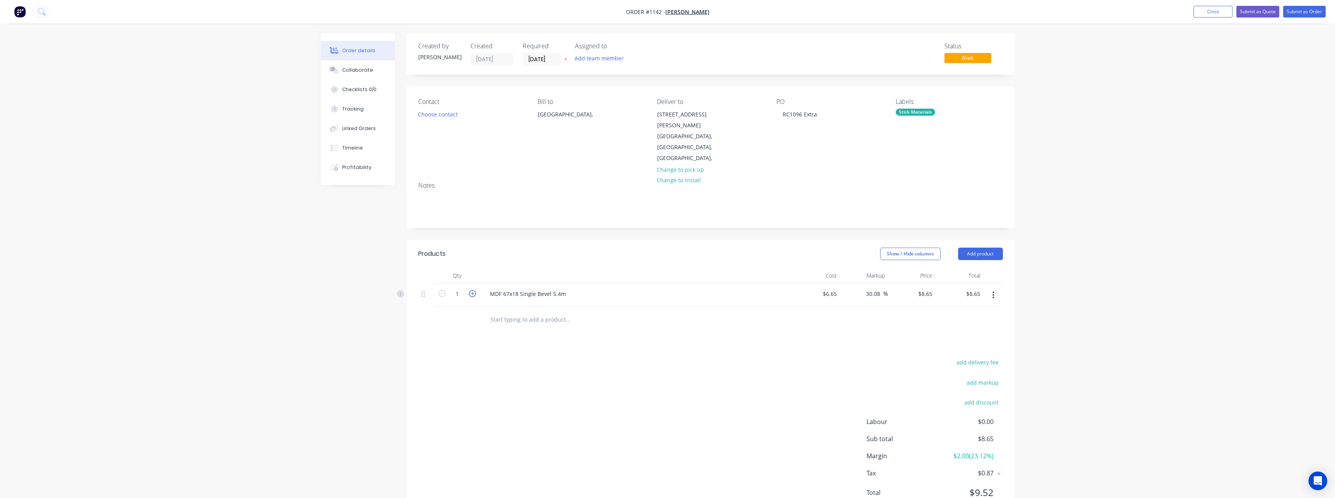
click at [472, 290] on icon "button" at bounding box center [472, 293] width 7 height 7
type input "2"
type input "$17.30"
drag, startPoint x: 934, startPoint y: 272, endPoint x: 916, endPoint y: 270, distance: 18.4
click at [916, 284] on div "8.65 8.65" at bounding box center [912, 296] width 48 height 24
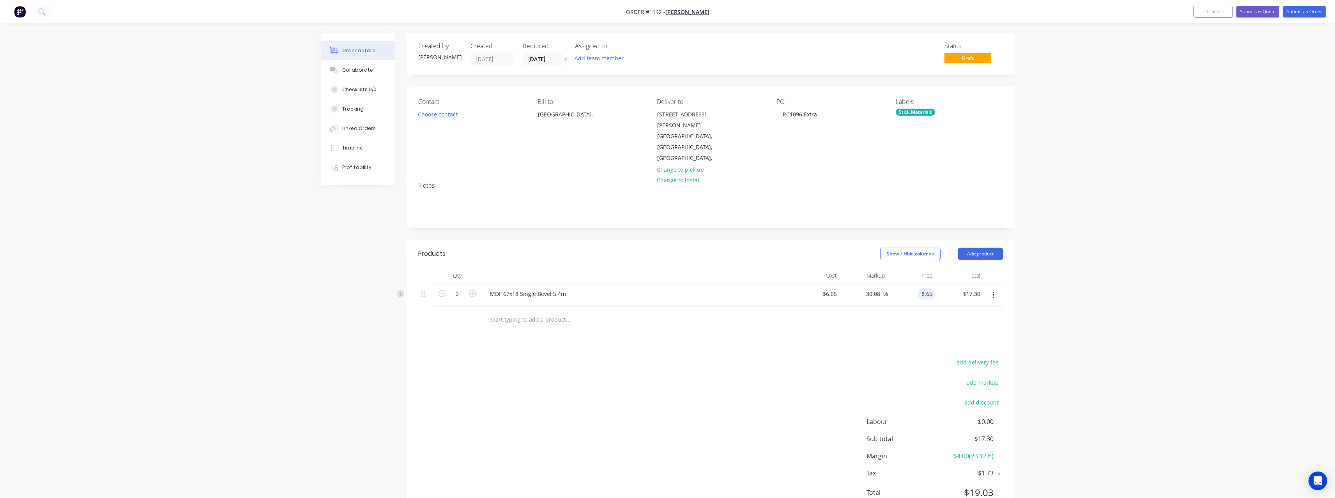
click at [934, 288] on input "8.65" at bounding box center [927, 293] width 15 height 11
type input "11.5"
type input "72.93"
type input "$11.50"
type input "$23.00"
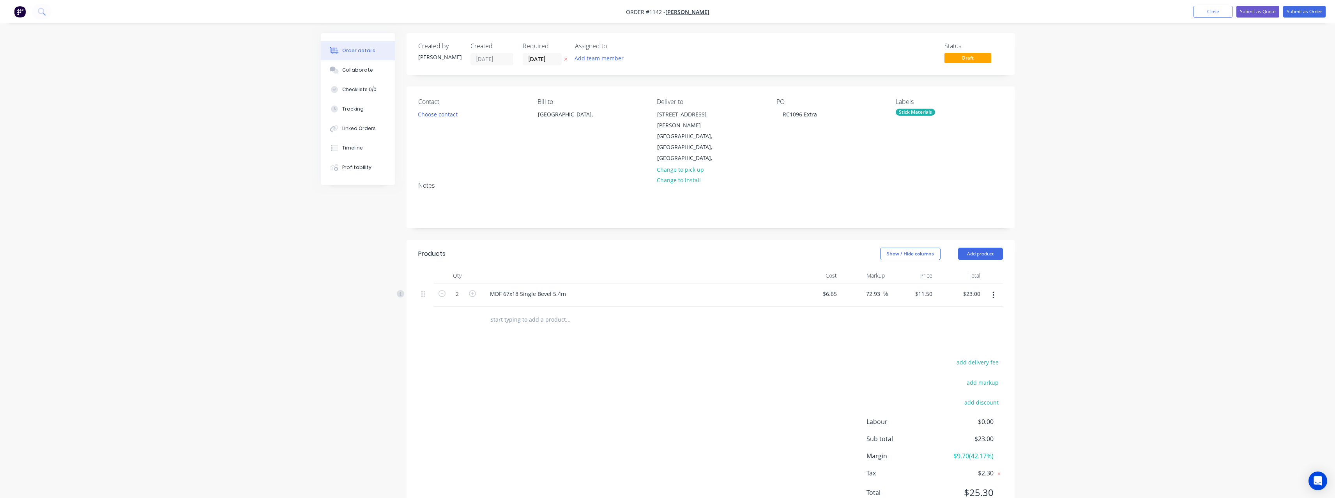
click at [557, 312] on input "text" at bounding box center [568, 320] width 156 height 16
click at [1296, 14] on button "Submit as Order" at bounding box center [1304, 12] width 42 height 12
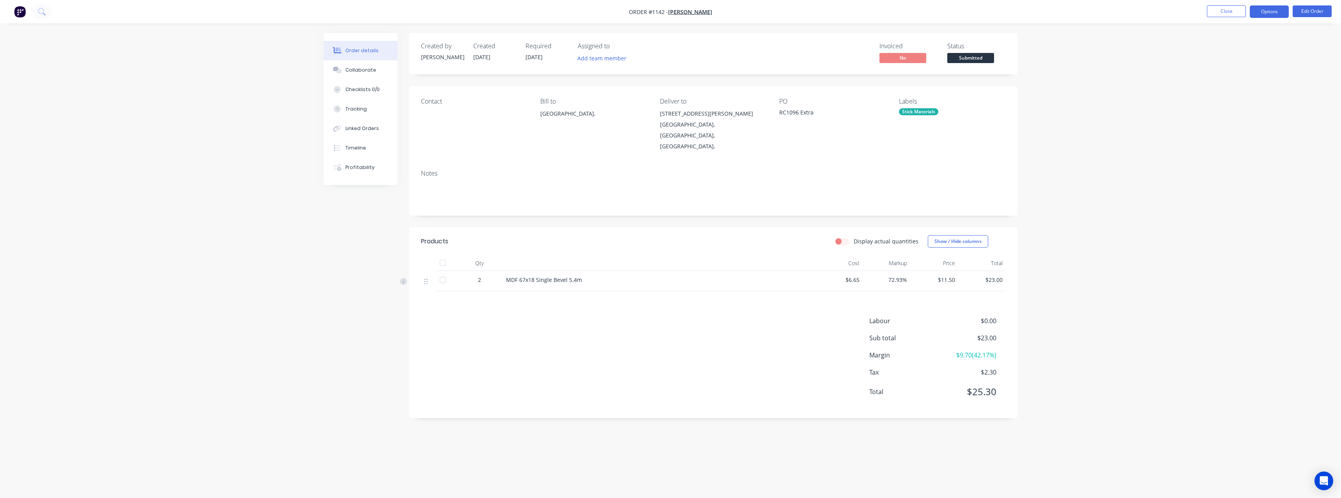
click at [1261, 14] on button "Options" at bounding box center [1268, 11] width 39 height 12
click at [1242, 91] on div "Work Order" at bounding box center [1246, 93] width 72 height 11
click at [1235, 74] on div "Without pricing" at bounding box center [1246, 78] width 72 height 11
click at [1219, 109] on div "Delivery Docket" at bounding box center [1246, 109] width 72 height 11
click at [1223, 80] on div "Without pricing" at bounding box center [1246, 78] width 72 height 11
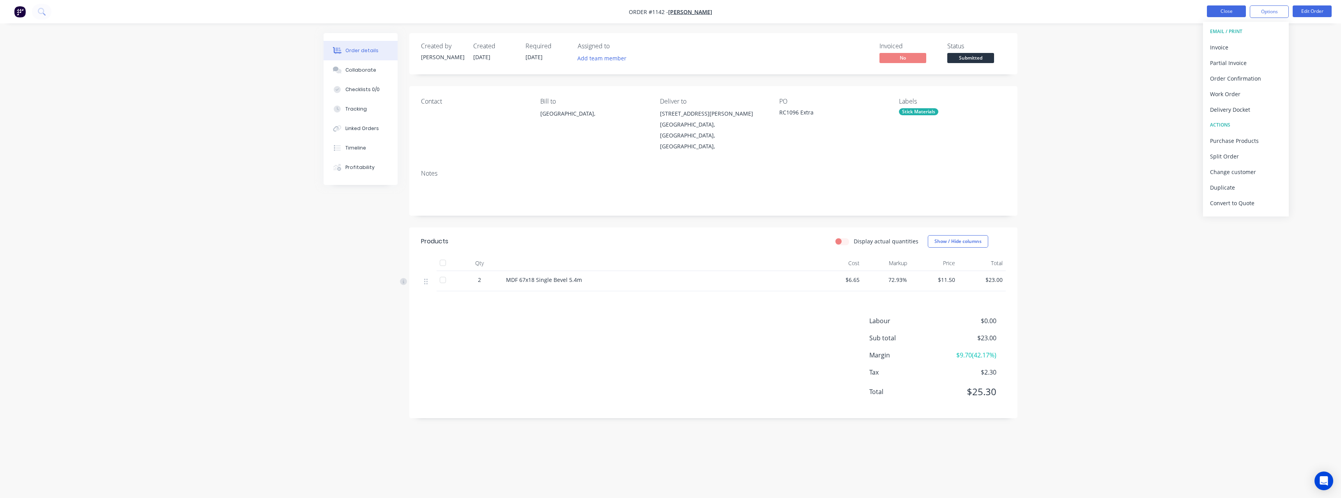
click at [1219, 12] on button "Close" at bounding box center [1225, 11] width 39 height 12
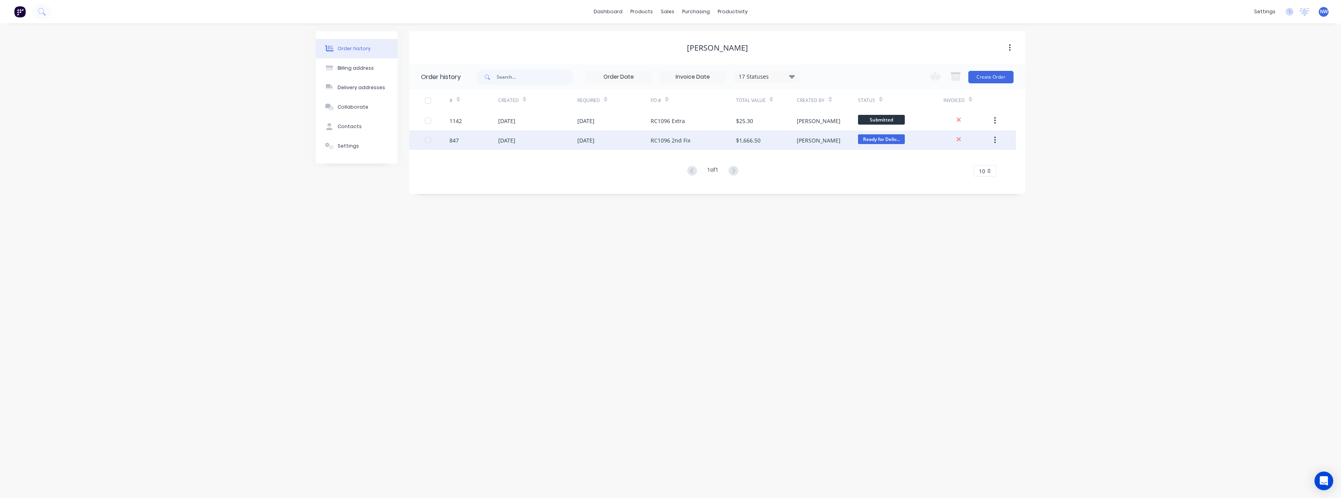
click at [657, 144] on div "RC1096 2nd Fix" at bounding box center [670, 140] width 40 height 8
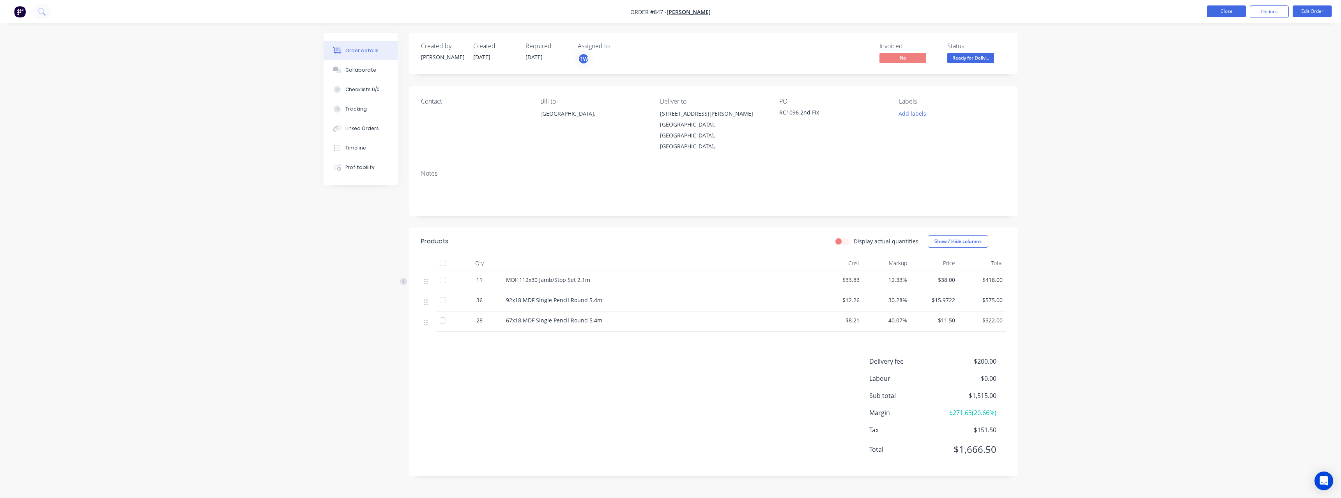
click at [1239, 12] on button "Close" at bounding box center [1225, 11] width 39 height 12
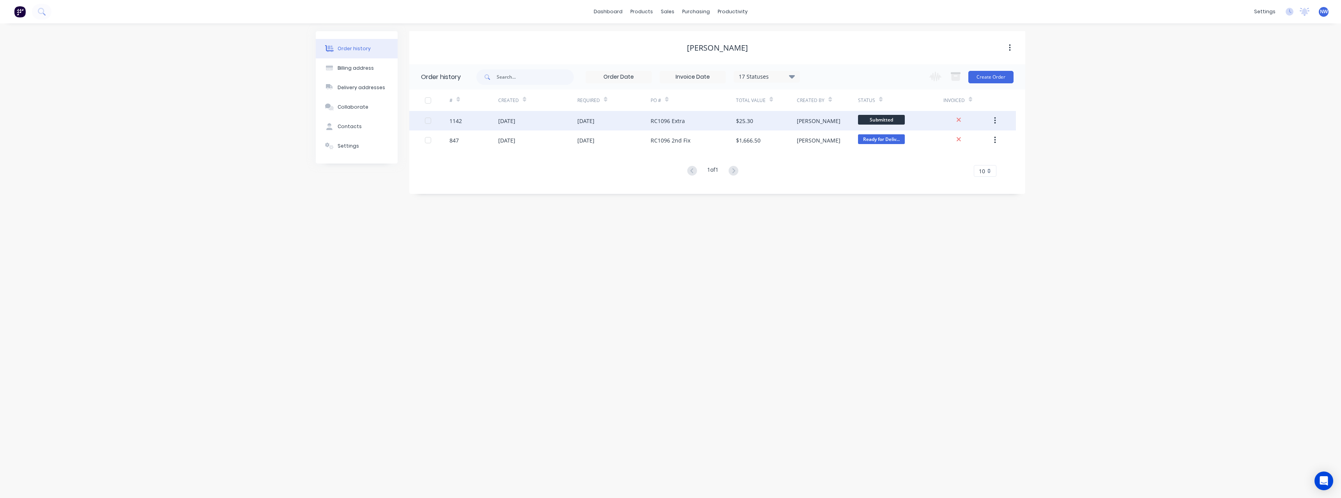
click at [795, 124] on div "$25.30" at bounding box center [766, 120] width 61 height 19
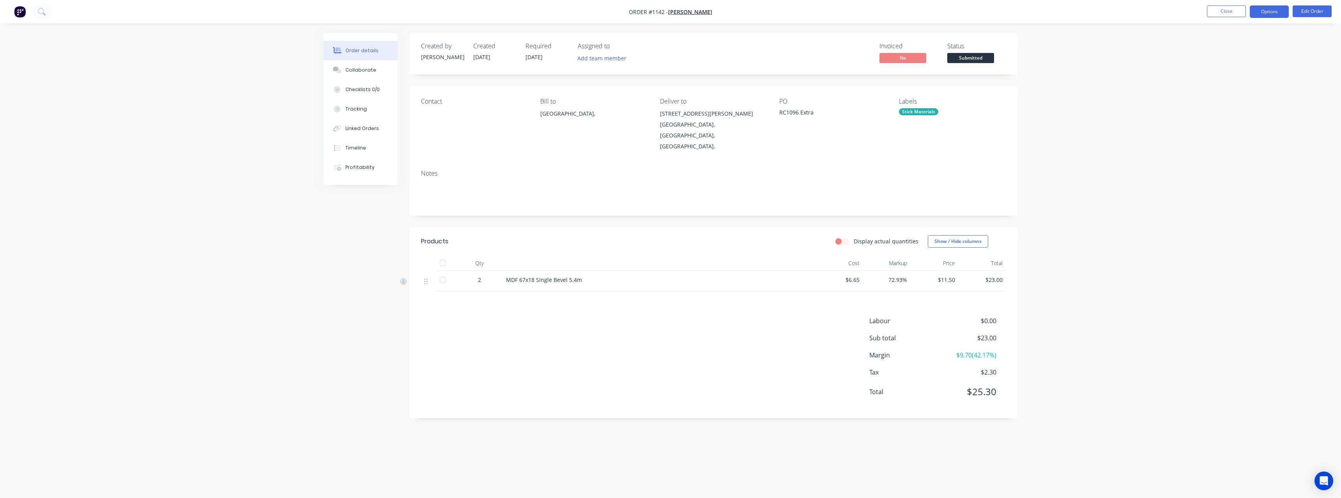
click at [1268, 13] on button "Options" at bounding box center [1268, 11] width 39 height 12
click at [1257, 103] on button "Delivery Docket" at bounding box center [1246, 110] width 86 height 16
click at [1229, 66] on div "With pricing" at bounding box center [1246, 62] width 72 height 11
click at [977, 57] on span "Submitted" at bounding box center [970, 58] width 47 height 10
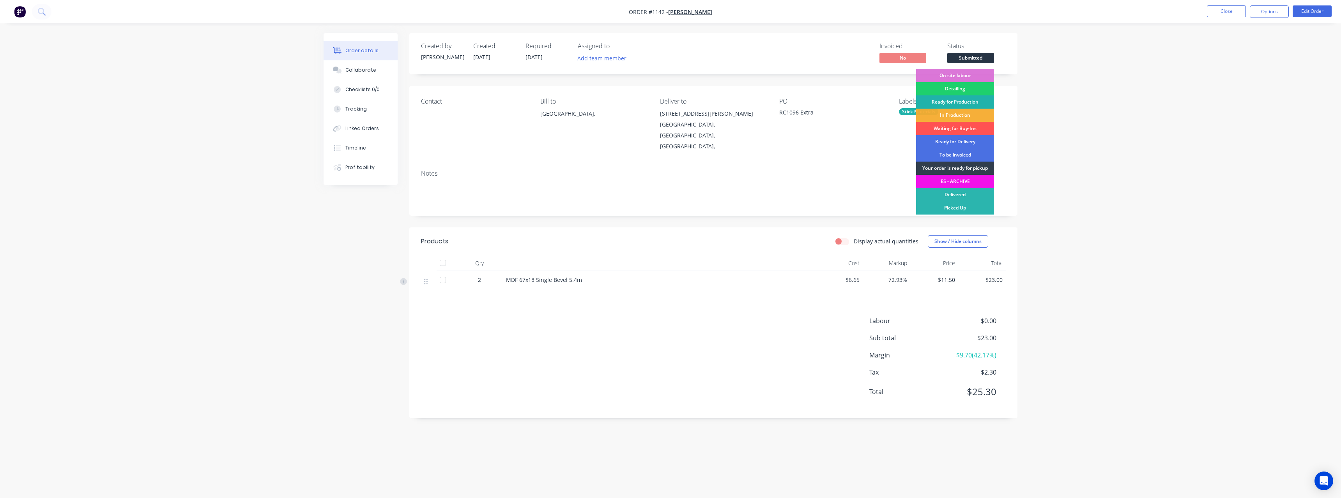
click at [968, 97] on div "Ready for Production" at bounding box center [955, 101] width 78 height 13
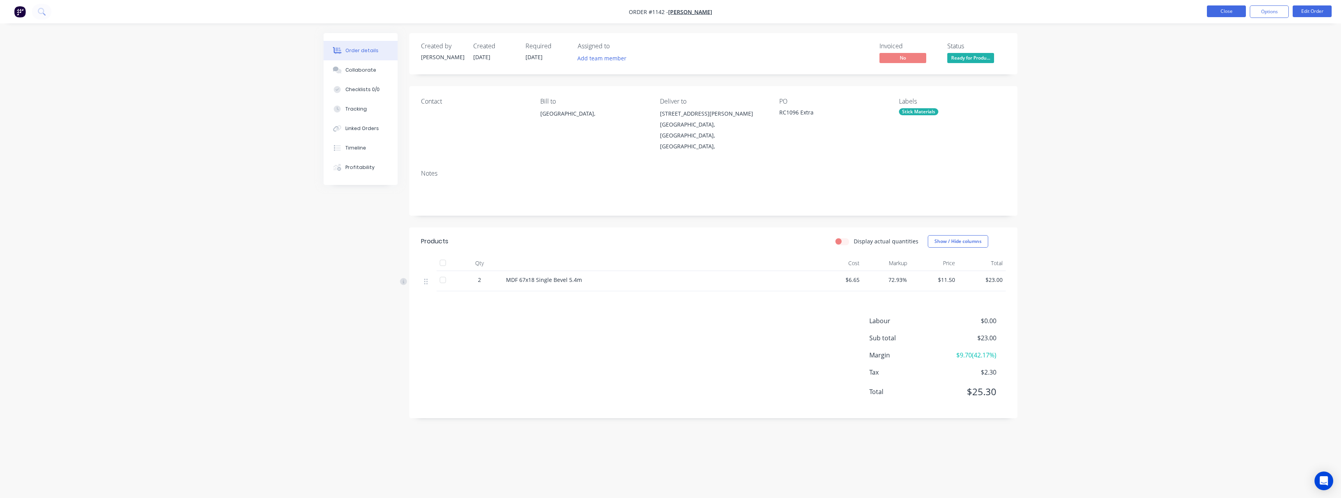
click at [1231, 12] on button "Close" at bounding box center [1225, 11] width 39 height 12
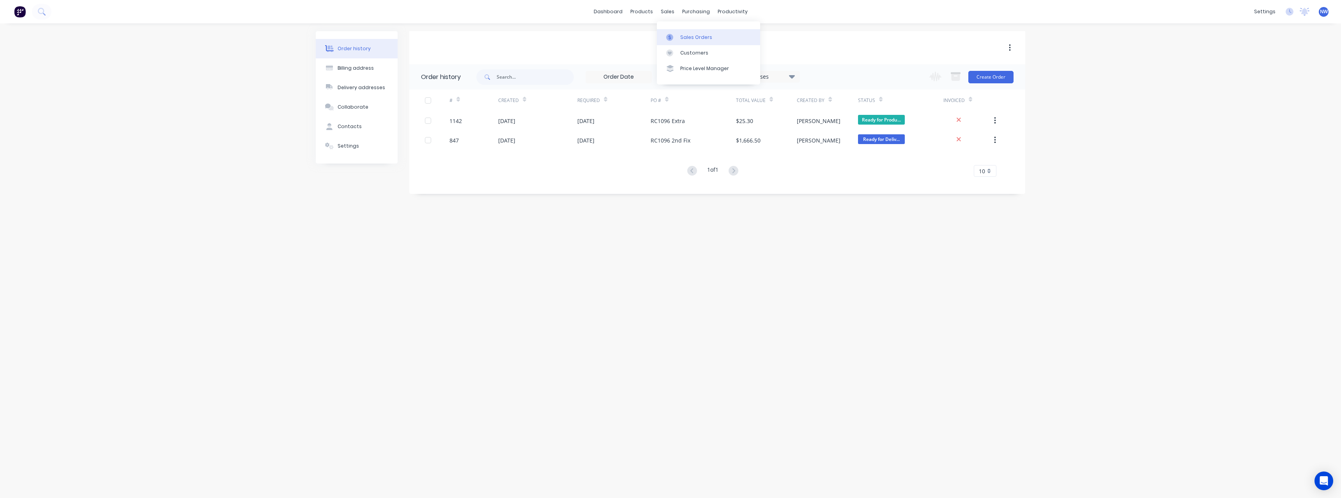
click at [692, 35] on div "Sales Orders" at bounding box center [696, 37] width 32 height 7
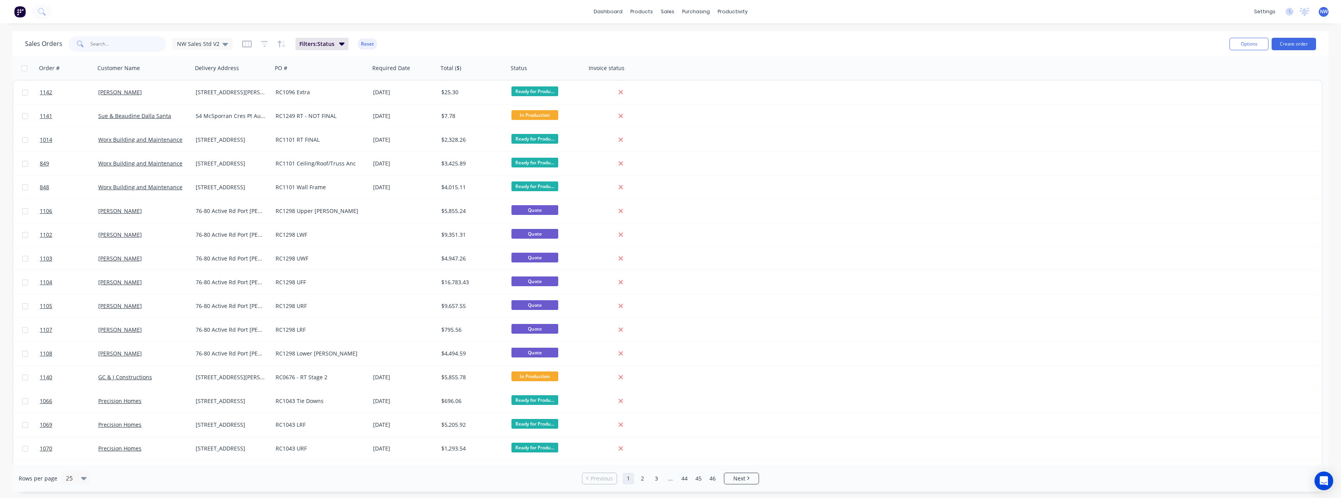
click at [133, 48] on input "text" at bounding box center [128, 44] width 76 height 16
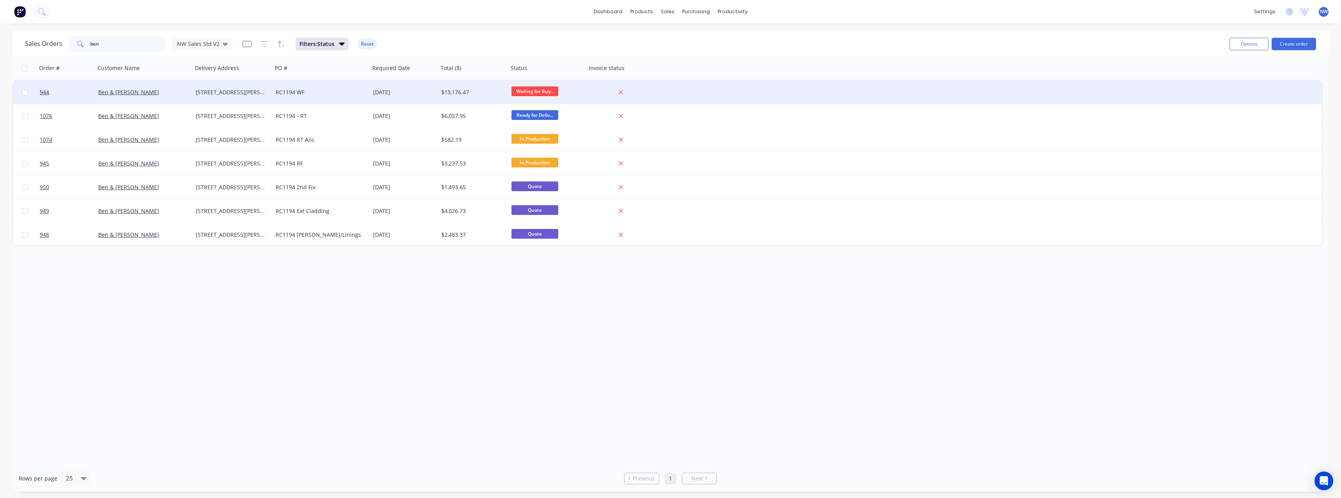
type input "ben"
click at [316, 92] on div "RC1194 WF" at bounding box center [319, 92] width 87 height 8
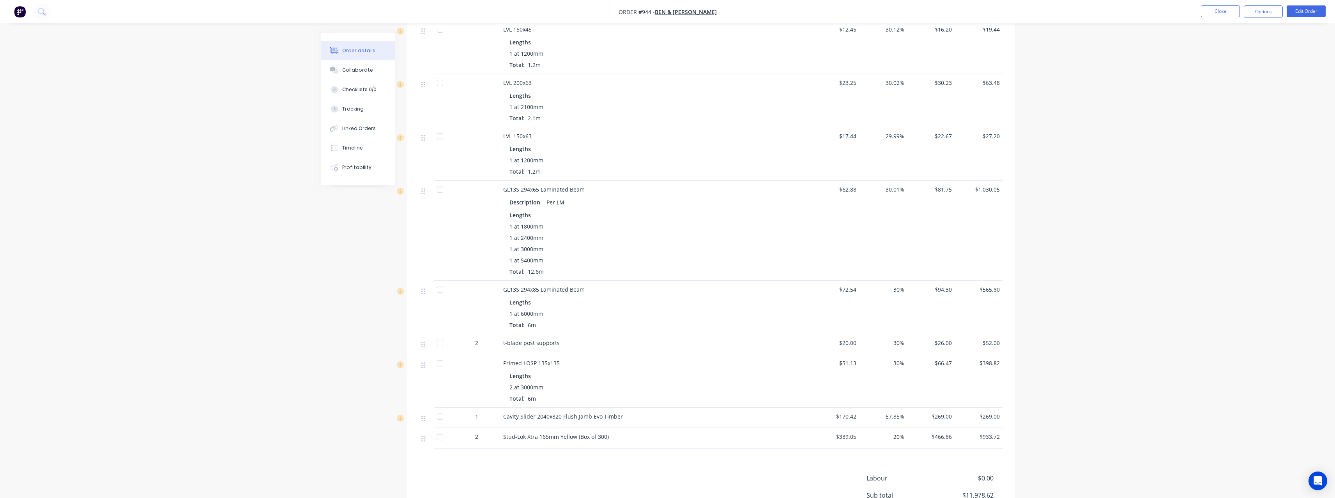
scroll to position [1364, 0]
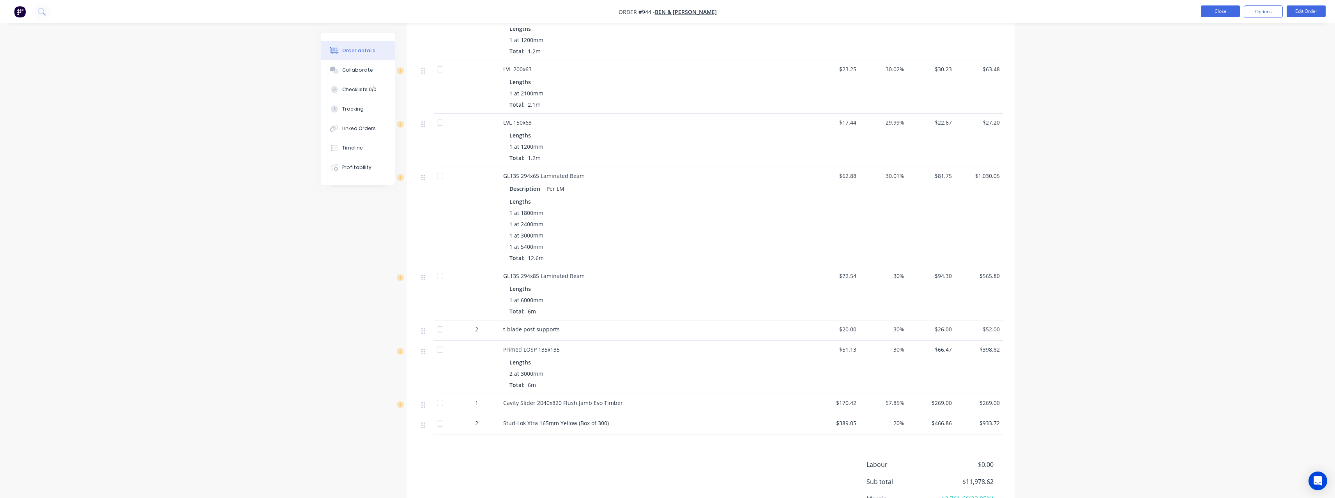
click at [1229, 12] on button "Close" at bounding box center [1220, 11] width 39 height 12
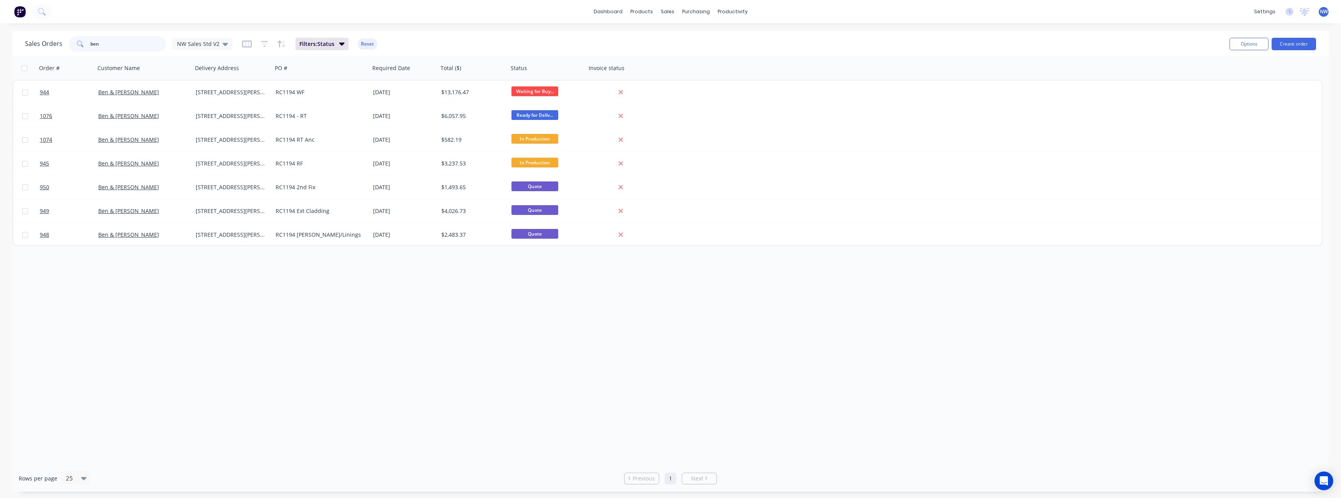
drag, startPoint x: 102, startPoint y: 44, endPoint x: 58, endPoint y: 46, distance: 43.3
click at [58, 46] on div "Sales Orders ben NW Sales Std V2" at bounding box center [129, 44] width 208 height 16
drag, startPoint x: 119, startPoint y: 42, endPoint x: 64, endPoint y: 51, distance: 55.7
click at [64, 51] on div "Sales Orders dalla NW Sales Std V2" at bounding box center [129, 44] width 208 height 16
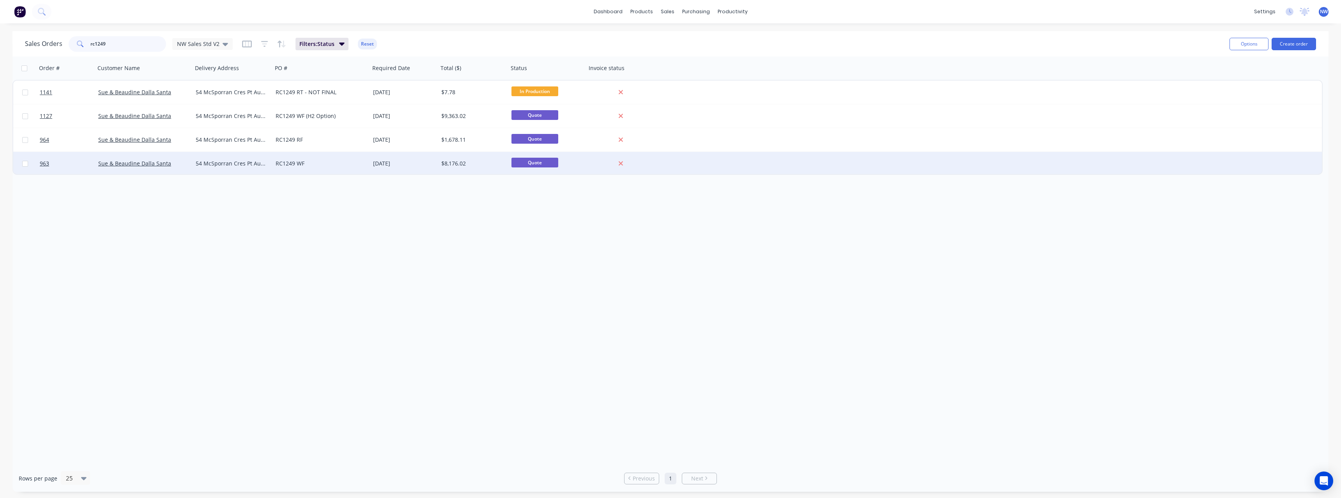
type input "rc1249"
click at [325, 165] on div "RC1249 WF" at bounding box center [319, 164] width 87 height 8
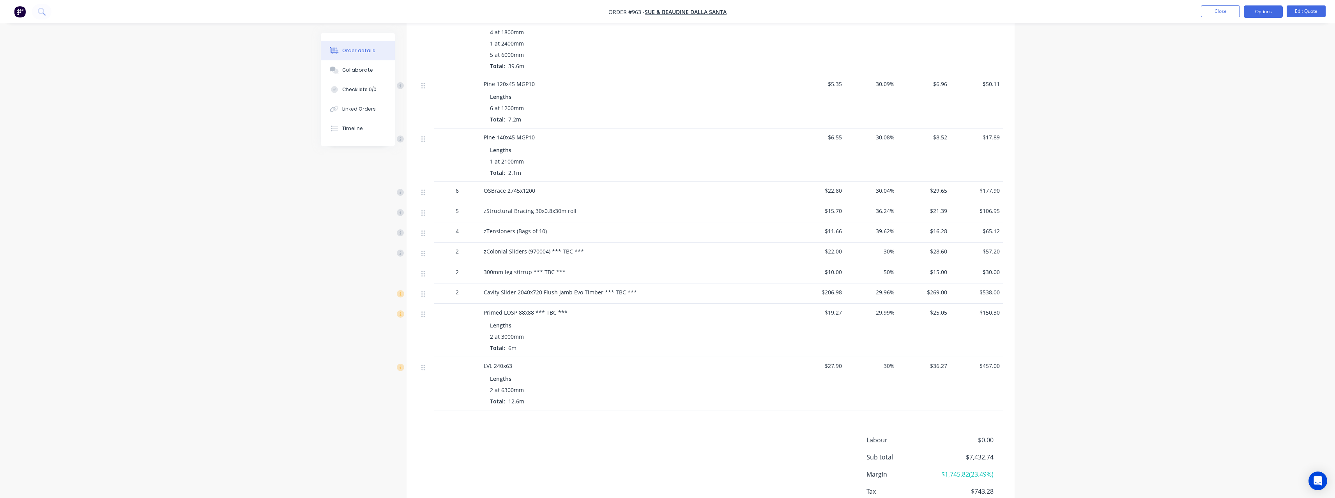
scroll to position [701, 0]
click at [1228, 14] on button "Close" at bounding box center [1220, 11] width 39 height 12
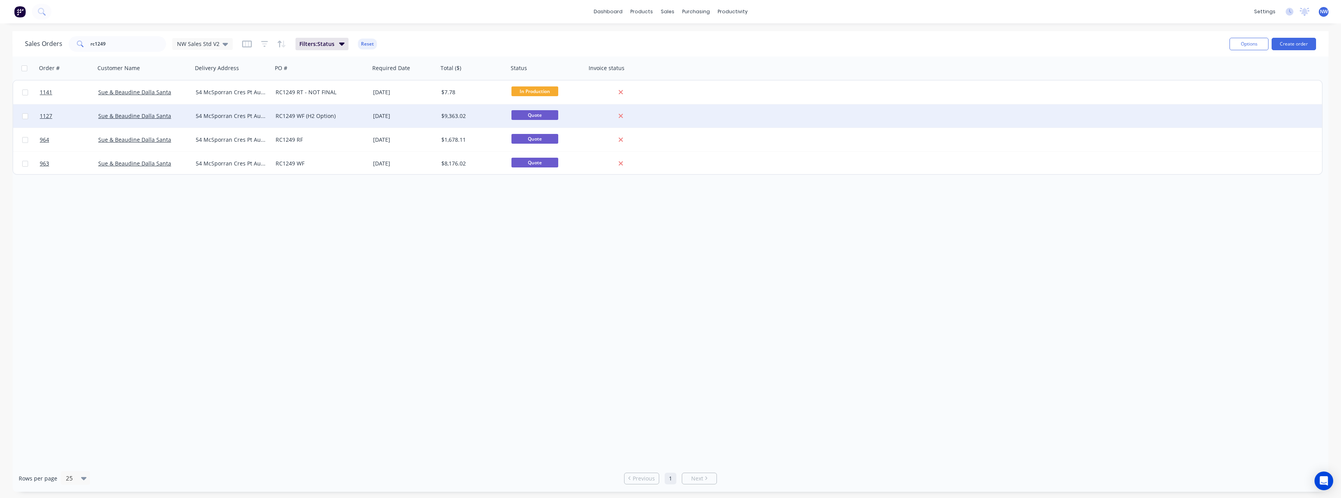
click at [319, 117] on div "RC1249 WF (H2 Option)" at bounding box center [319, 116] width 87 height 8
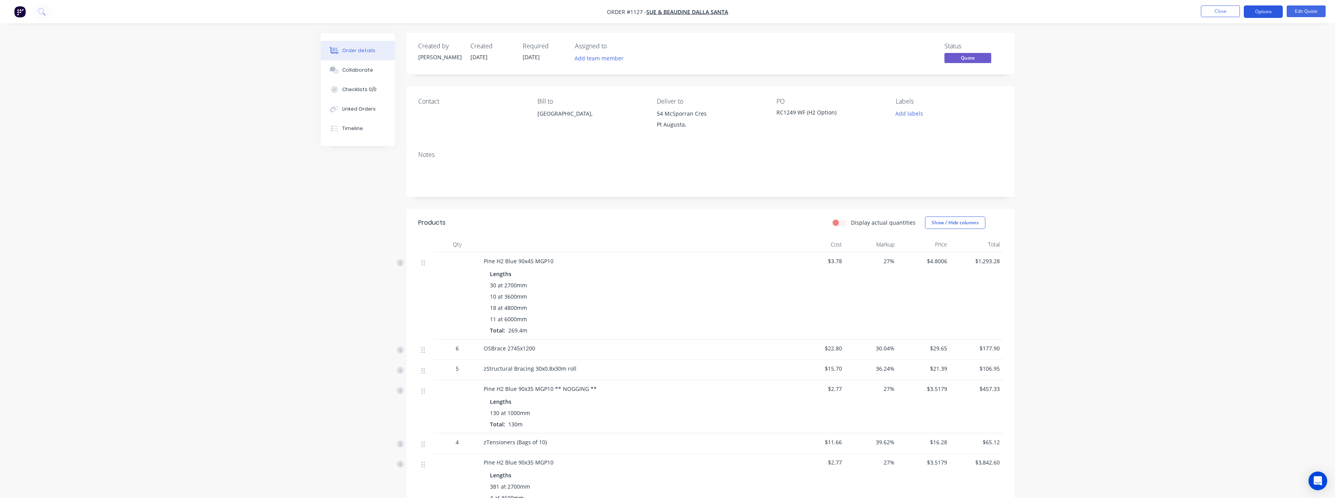
click at [1259, 15] on button "Options" at bounding box center [1262, 11] width 39 height 12
click at [1303, 13] on button "Edit Quote" at bounding box center [1305, 11] width 39 height 12
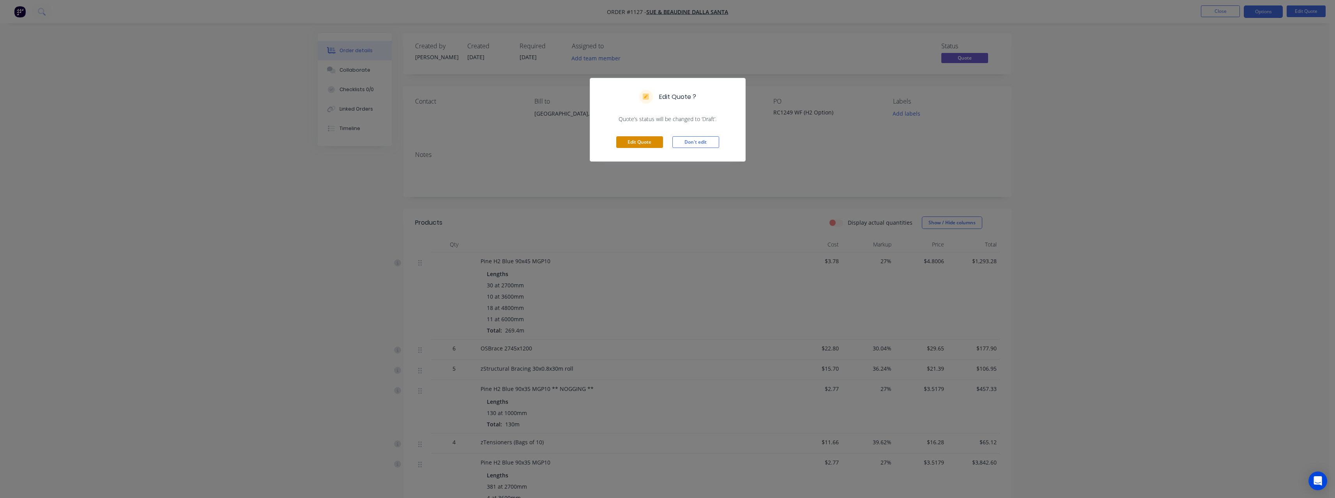
click at [646, 146] on button "Edit Quote" at bounding box center [639, 142] width 47 height 12
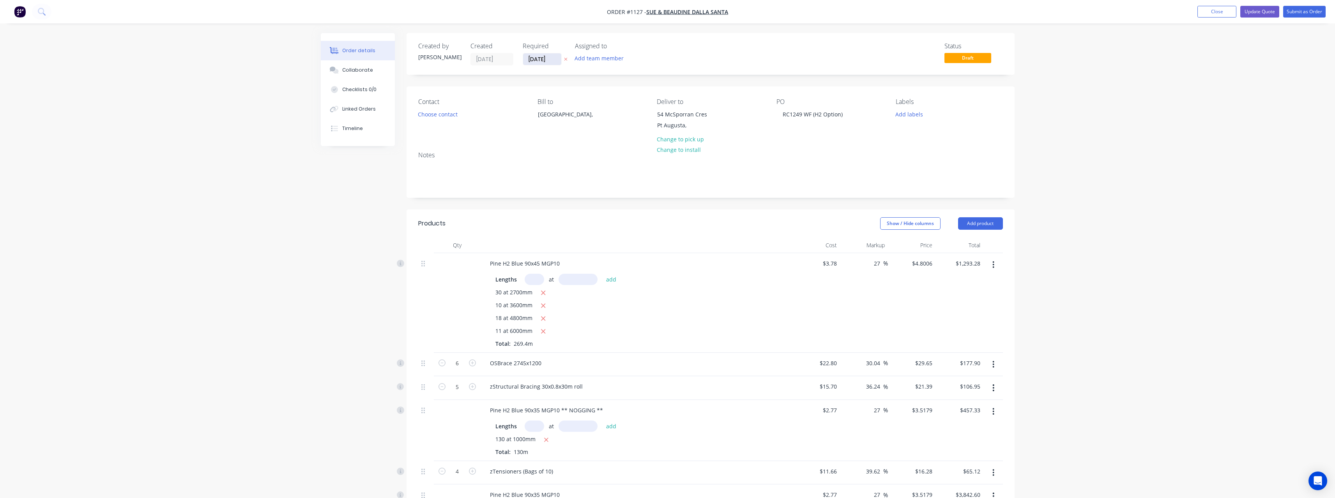
click at [556, 62] on input "[DATE]" at bounding box center [542, 59] width 38 height 12
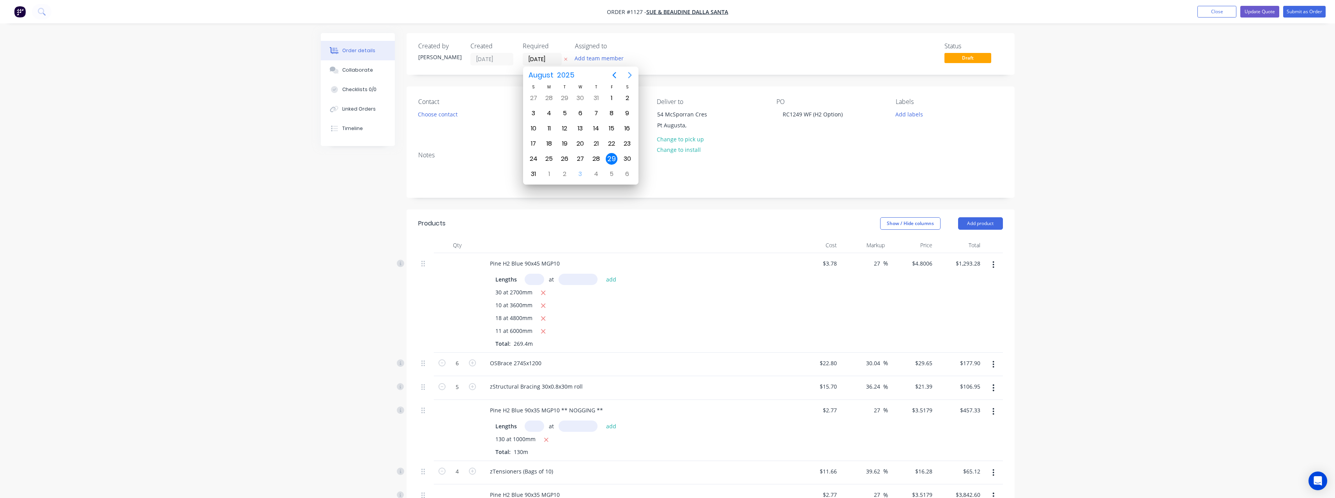
click at [632, 77] on icon "Next page" at bounding box center [629, 75] width 9 height 9
click at [611, 131] on div "19" at bounding box center [612, 129] width 12 height 12
type input "[DATE]"
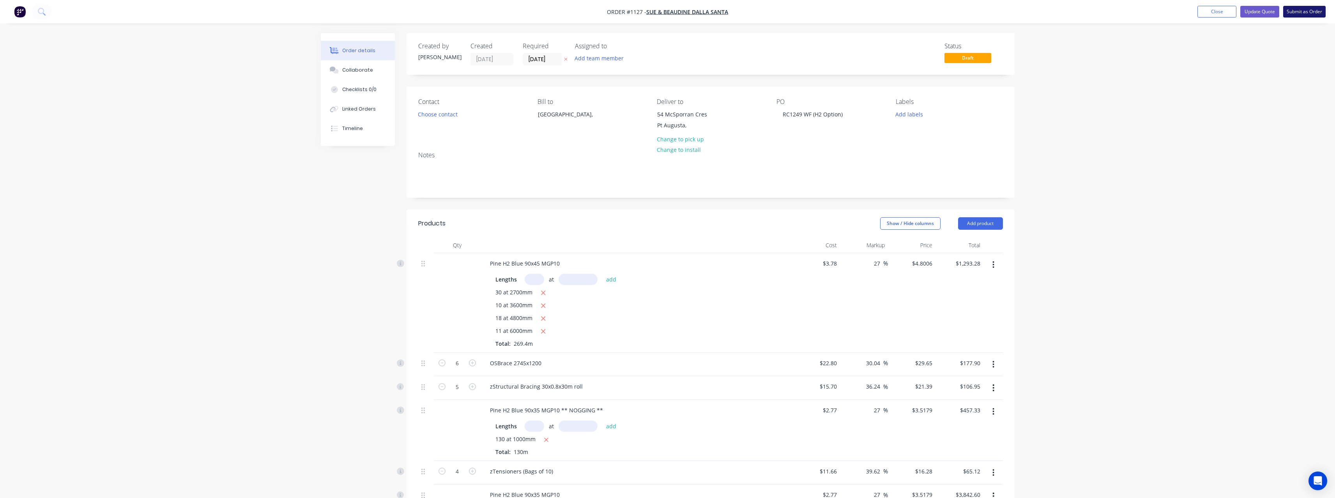
click at [1297, 14] on button "Submit as Order" at bounding box center [1304, 12] width 42 height 12
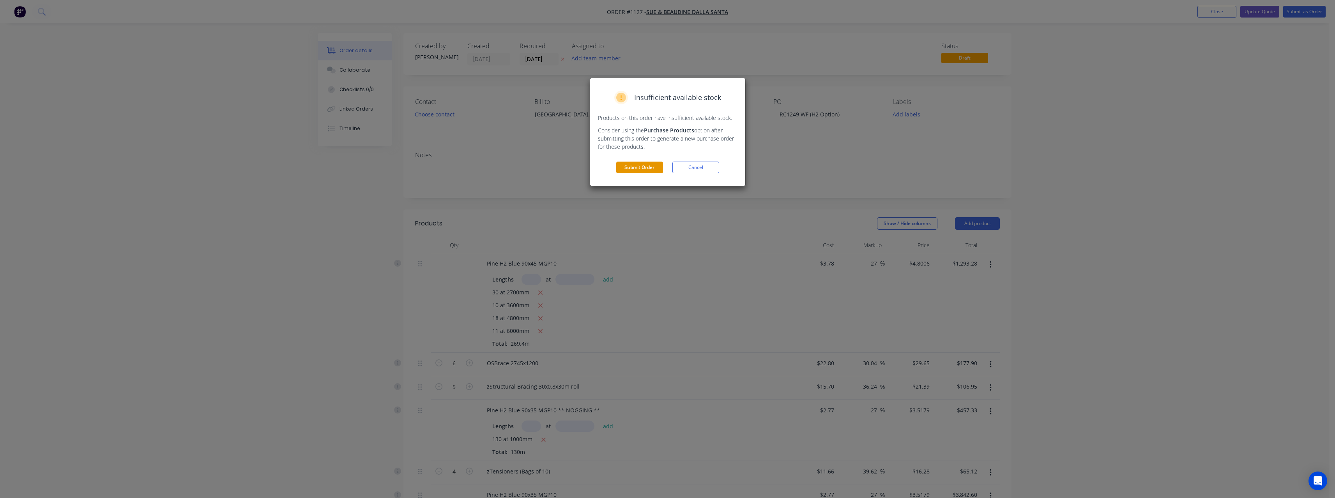
click at [649, 166] on button "Submit Order" at bounding box center [639, 168] width 47 height 12
click at [632, 187] on button "Submit" at bounding box center [639, 183] width 47 height 12
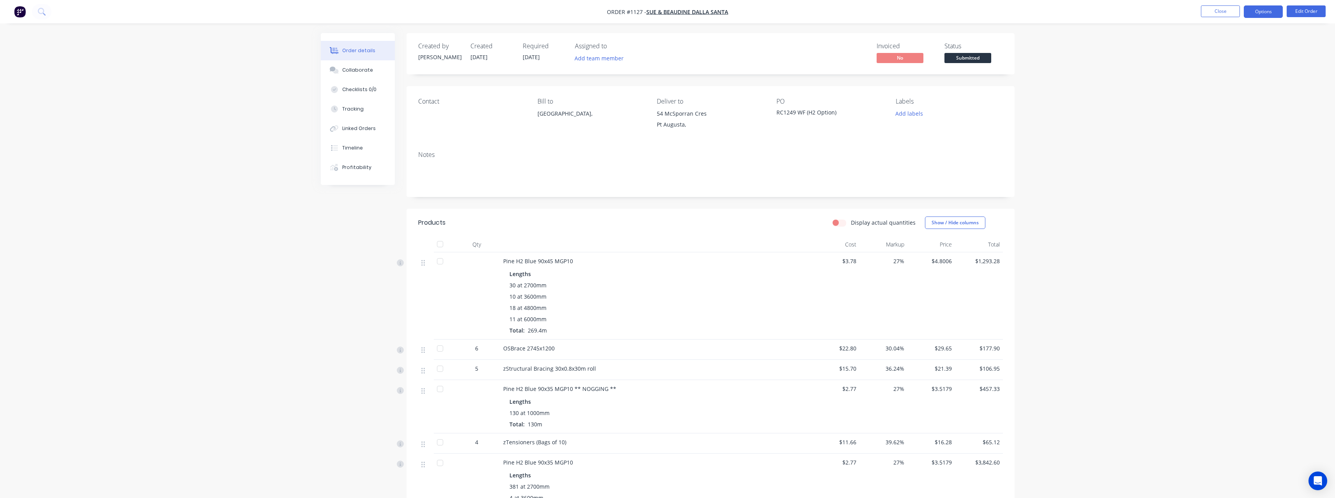
click at [1263, 16] on button "Options" at bounding box center [1262, 11] width 39 height 12
click at [1243, 90] on div "Work Order" at bounding box center [1240, 93] width 72 height 11
click at [1243, 80] on div "Without pricing" at bounding box center [1240, 78] width 72 height 11
click at [1219, 10] on button "Close" at bounding box center [1220, 11] width 39 height 12
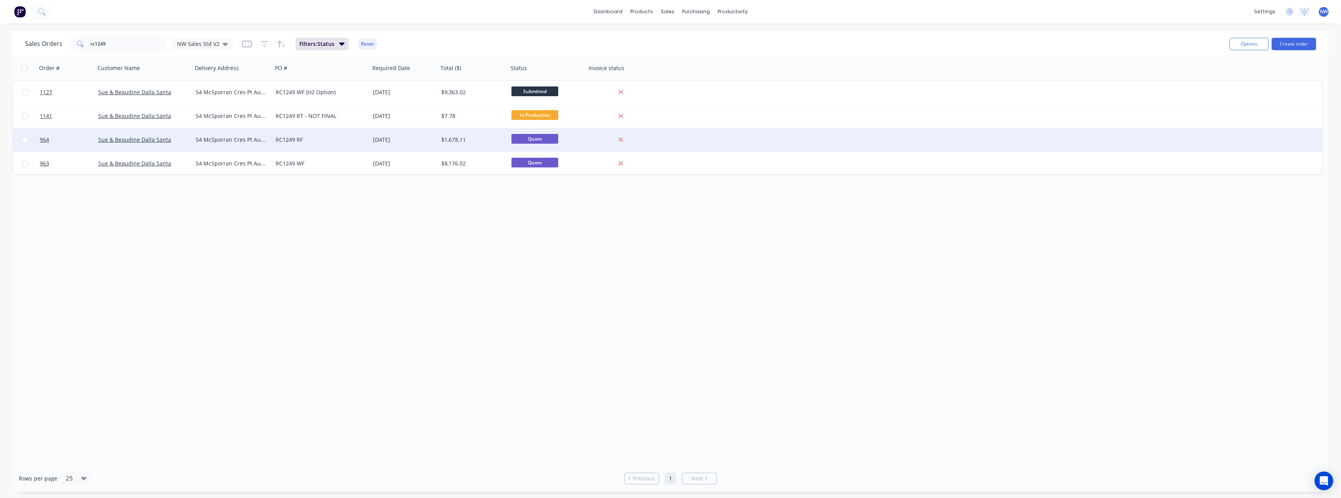
click at [335, 143] on div "RC1249 RF" at bounding box center [319, 140] width 87 height 8
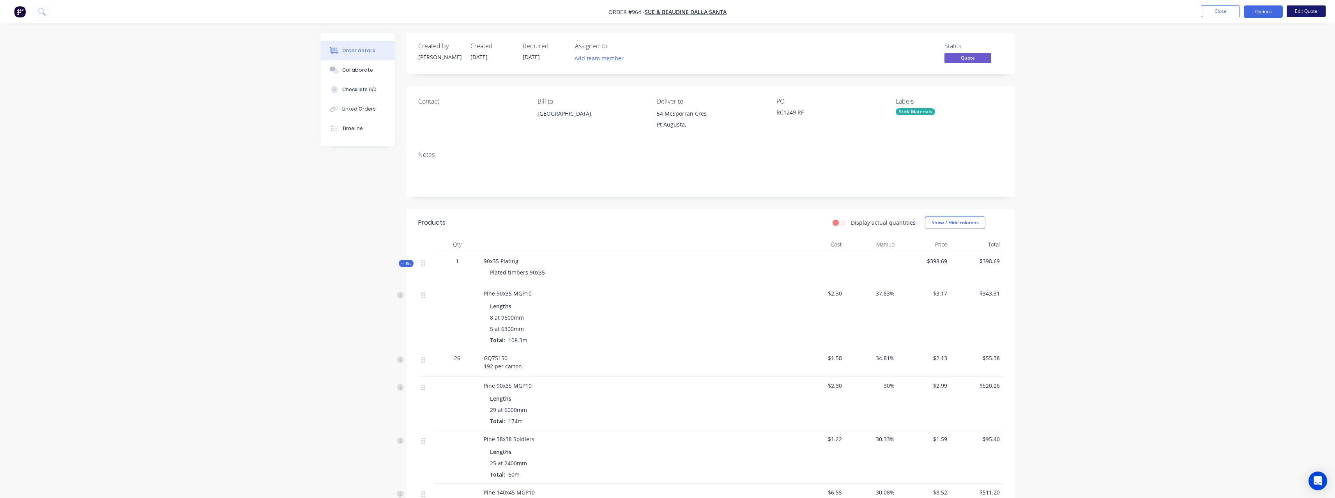
click at [1302, 15] on button "Edit Quote" at bounding box center [1305, 11] width 39 height 12
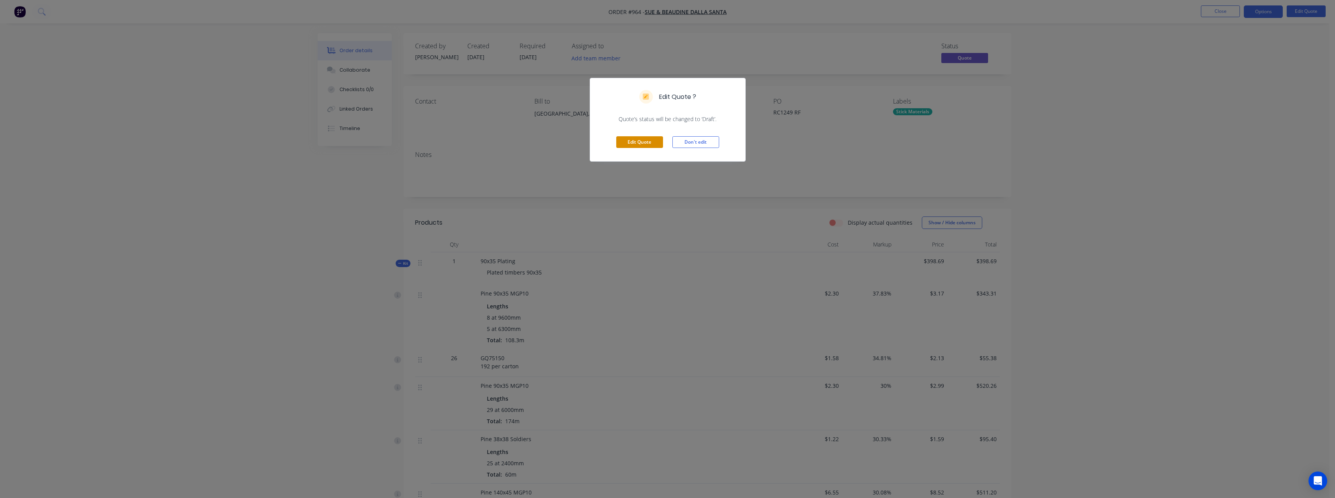
click at [658, 142] on button "Edit Quote" at bounding box center [639, 142] width 47 height 12
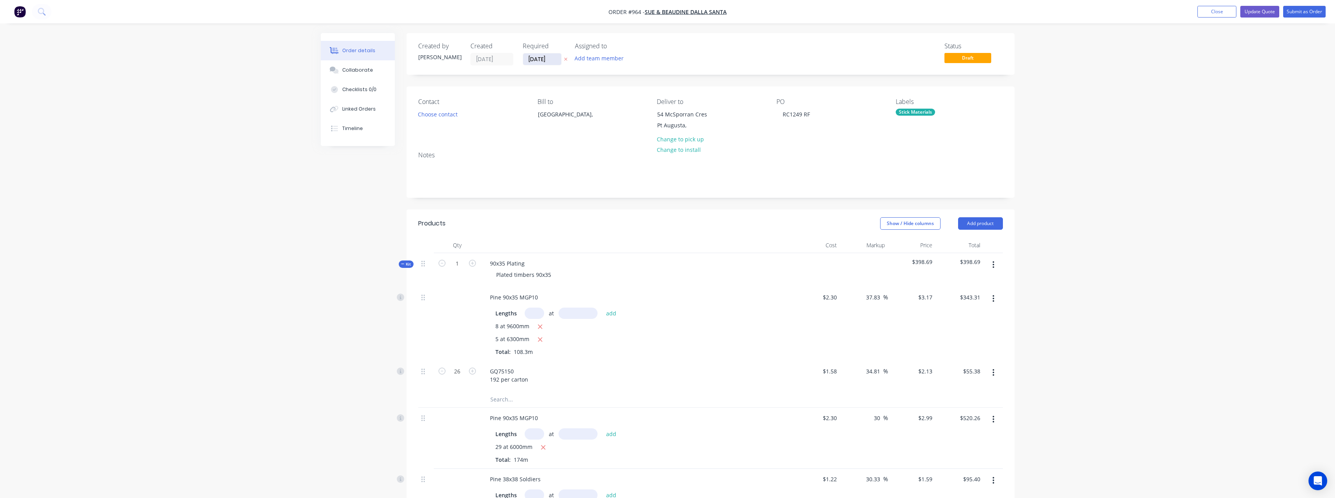
click at [553, 61] on input "[DATE]" at bounding box center [542, 59] width 38 height 12
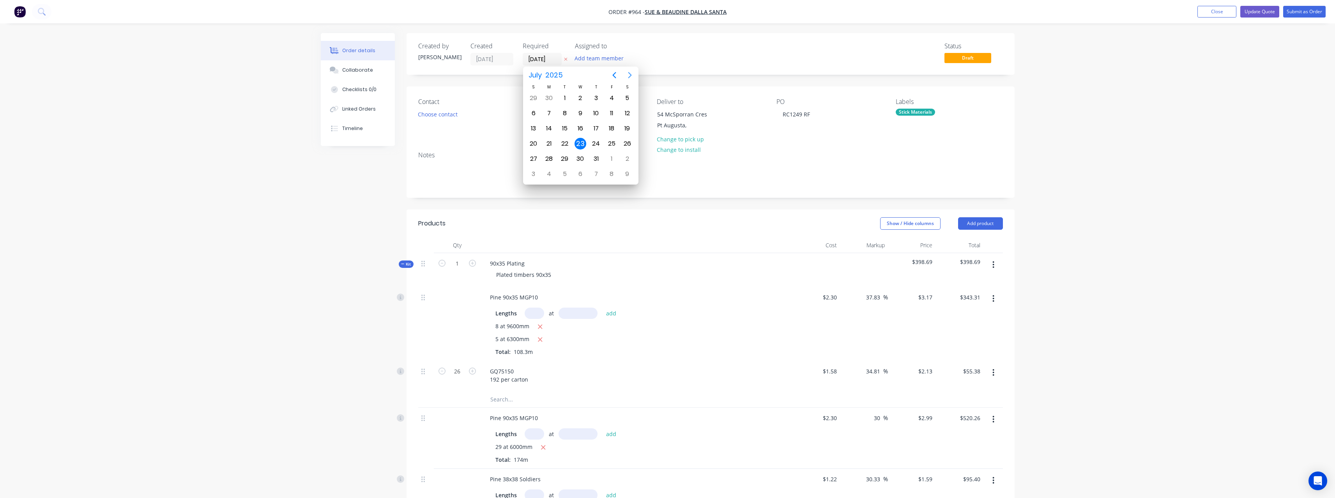
click at [629, 77] on icon "Next page" at bounding box center [630, 75] width 4 height 6
click at [614, 76] on icon "Previous page" at bounding box center [614, 75] width 4 height 6
click at [611, 127] on div "19" at bounding box center [612, 129] width 12 height 12
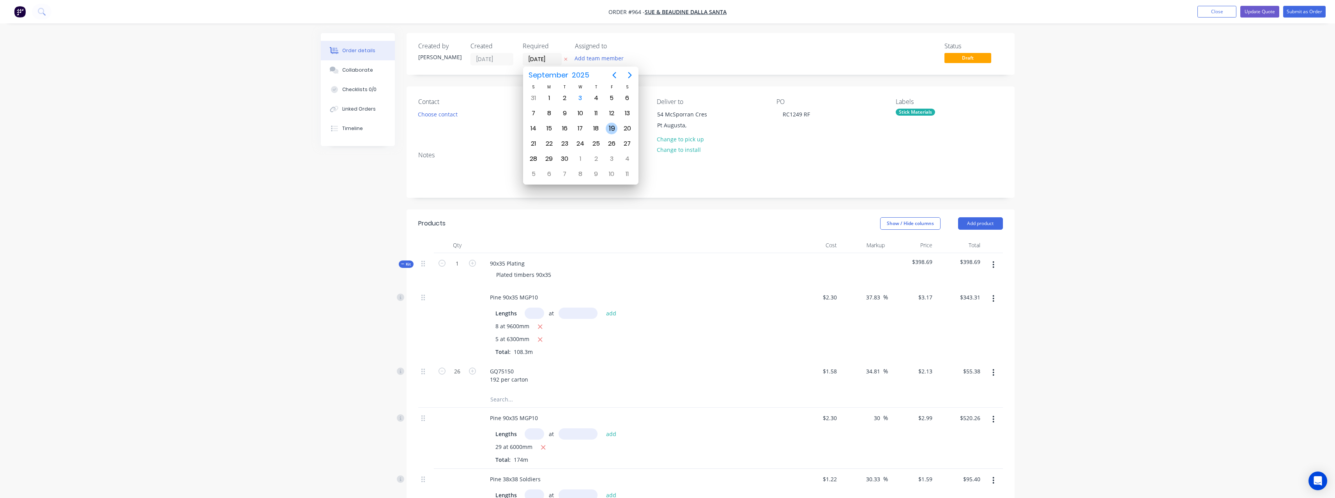
type input "[DATE]"
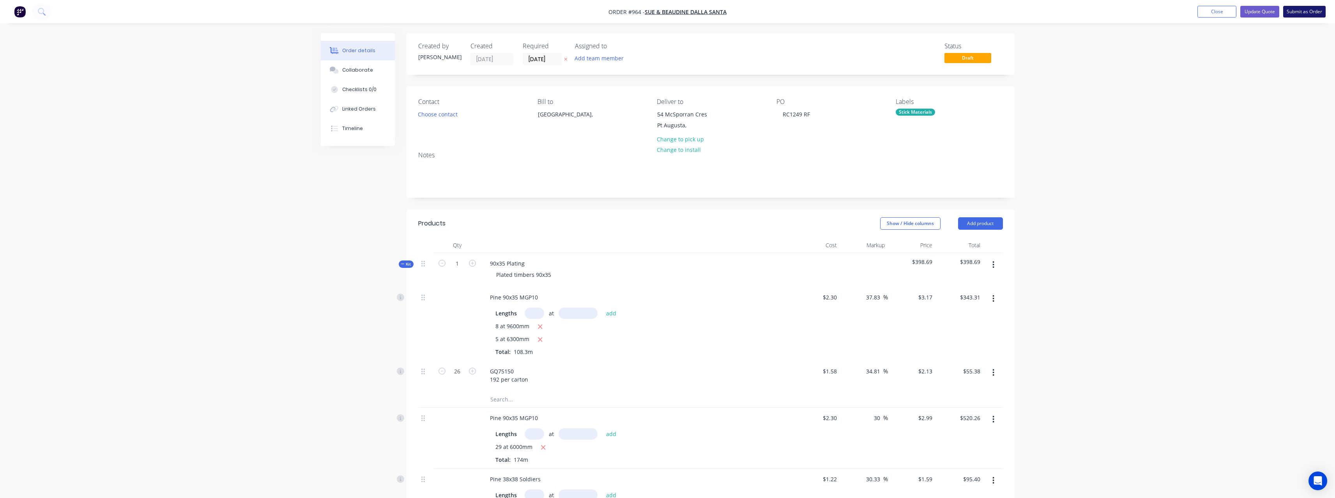
click at [1299, 14] on button "Submit as Order" at bounding box center [1304, 12] width 42 height 12
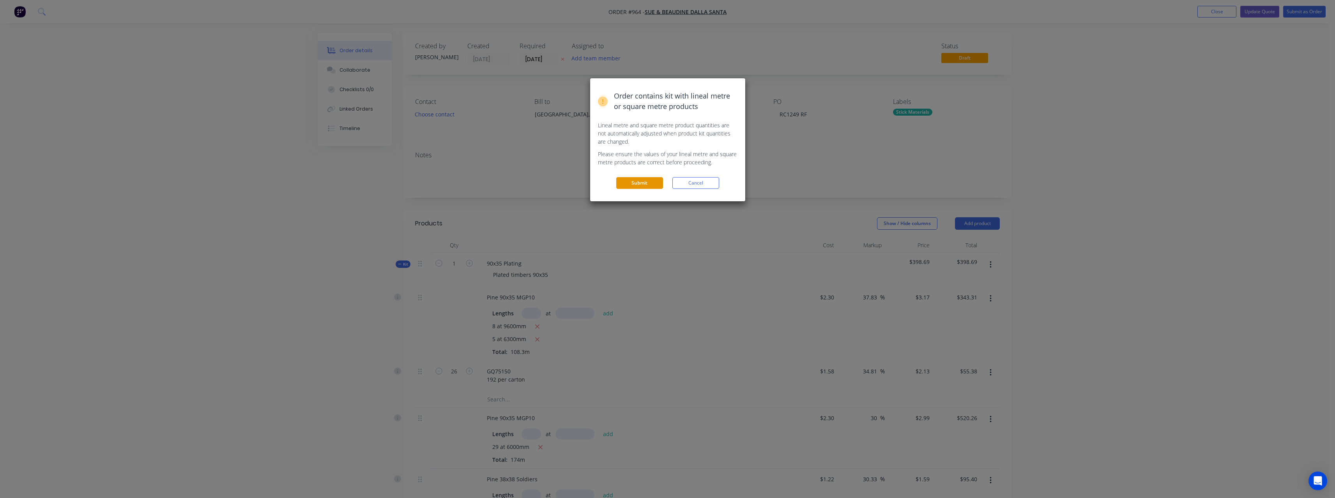
click at [631, 185] on button "Submit" at bounding box center [639, 183] width 47 height 12
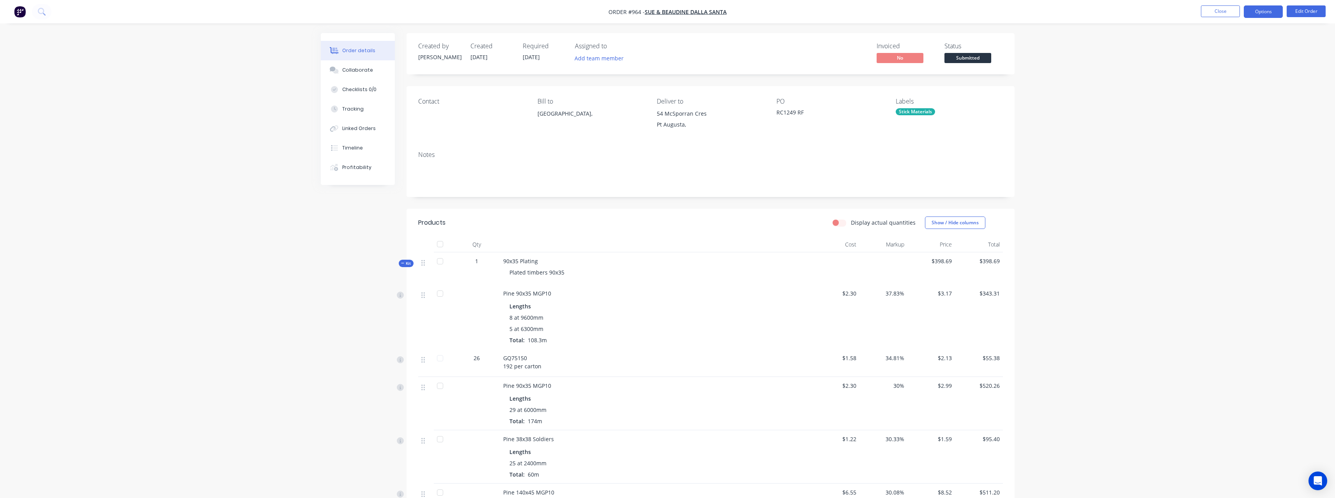
click at [1257, 12] on button "Options" at bounding box center [1262, 11] width 39 height 12
click at [1238, 97] on div "Work Order" at bounding box center [1240, 93] width 72 height 11
click at [1233, 83] on div "Without pricing" at bounding box center [1240, 78] width 72 height 11
click at [1217, 8] on button "Close" at bounding box center [1220, 11] width 39 height 12
